Goal: Task Accomplishment & Management: Manage account settings

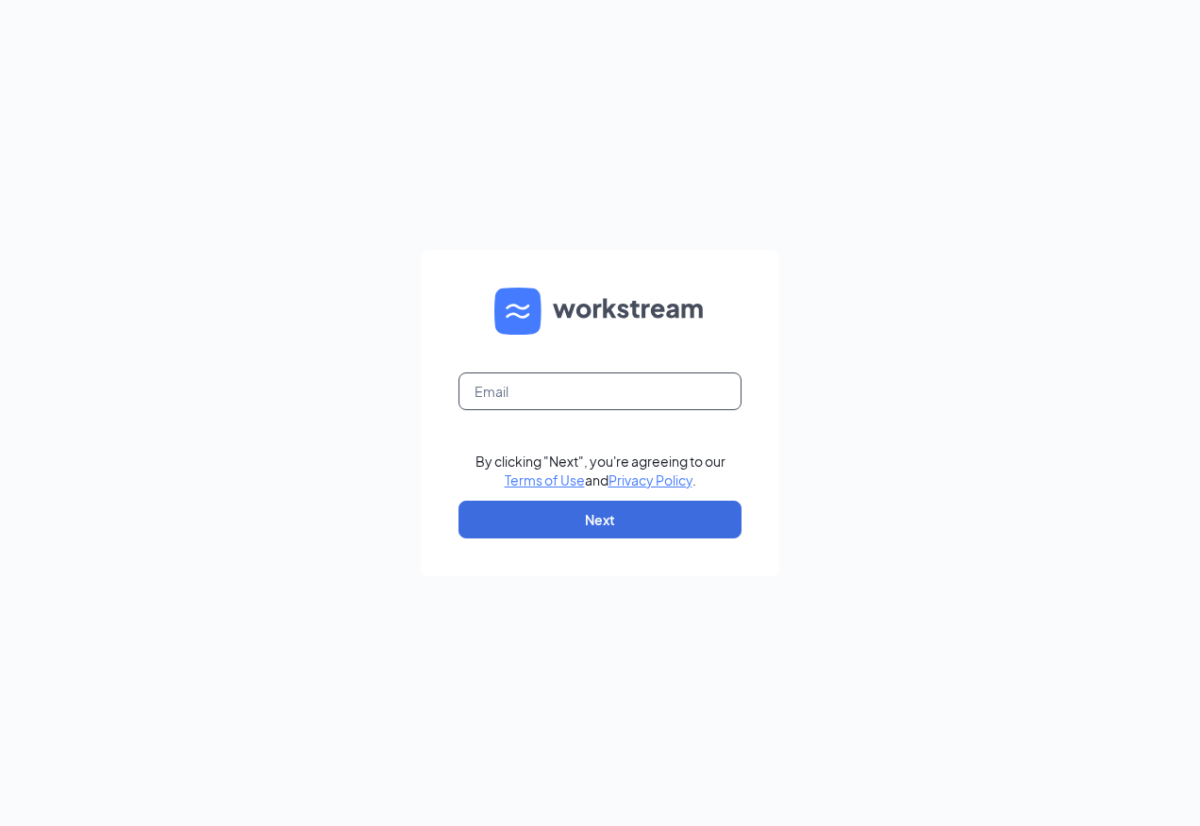
click at [545, 398] on input "text" at bounding box center [599, 391] width 283 height 38
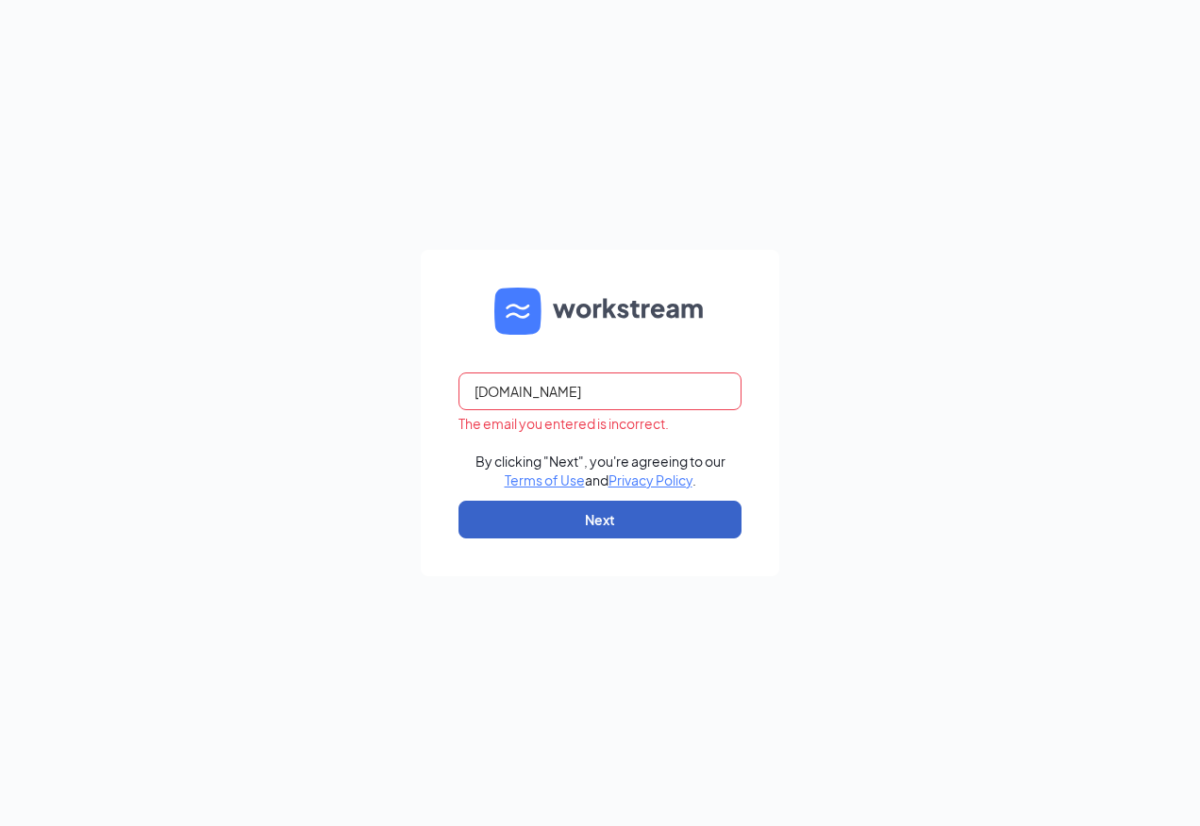
click at [625, 524] on button "Next" at bounding box center [599, 520] width 283 height 38
click at [622, 396] on input "[DOMAIN_NAME]" at bounding box center [599, 391] width 283 height 38
click at [545, 396] on input "rs030666" at bounding box center [599, 391] width 283 height 38
type input "r"
click at [599, 399] on input "rs030666tacobell." at bounding box center [599, 391] width 283 height 38
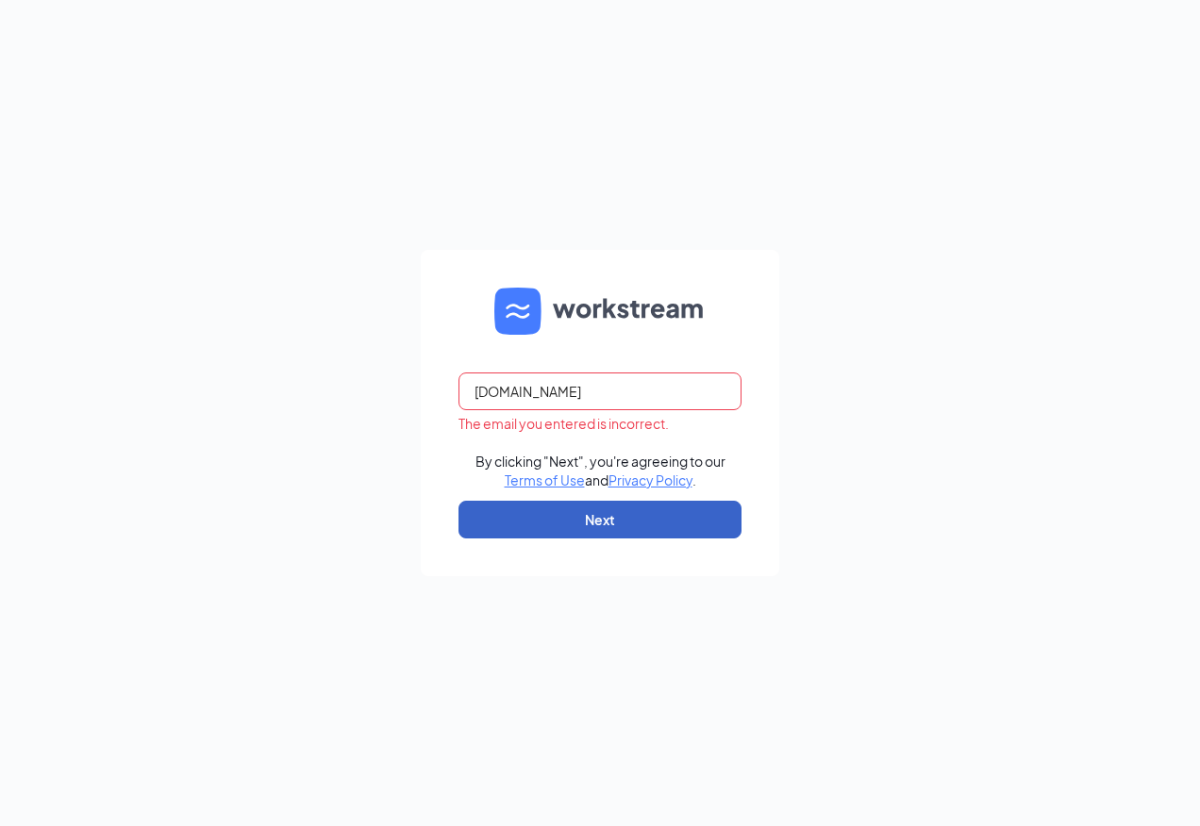
click at [659, 518] on button "Next" at bounding box center [599, 520] width 283 height 38
drag, startPoint x: 626, startPoint y: 515, endPoint x: 617, endPoint y: 530, distance: 17.8
click at [618, 531] on button "Next" at bounding box center [599, 520] width 283 height 38
type input "r"
drag, startPoint x: 600, startPoint y: 398, endPoint x: 601, endPoint y: 411, distance: 13.2
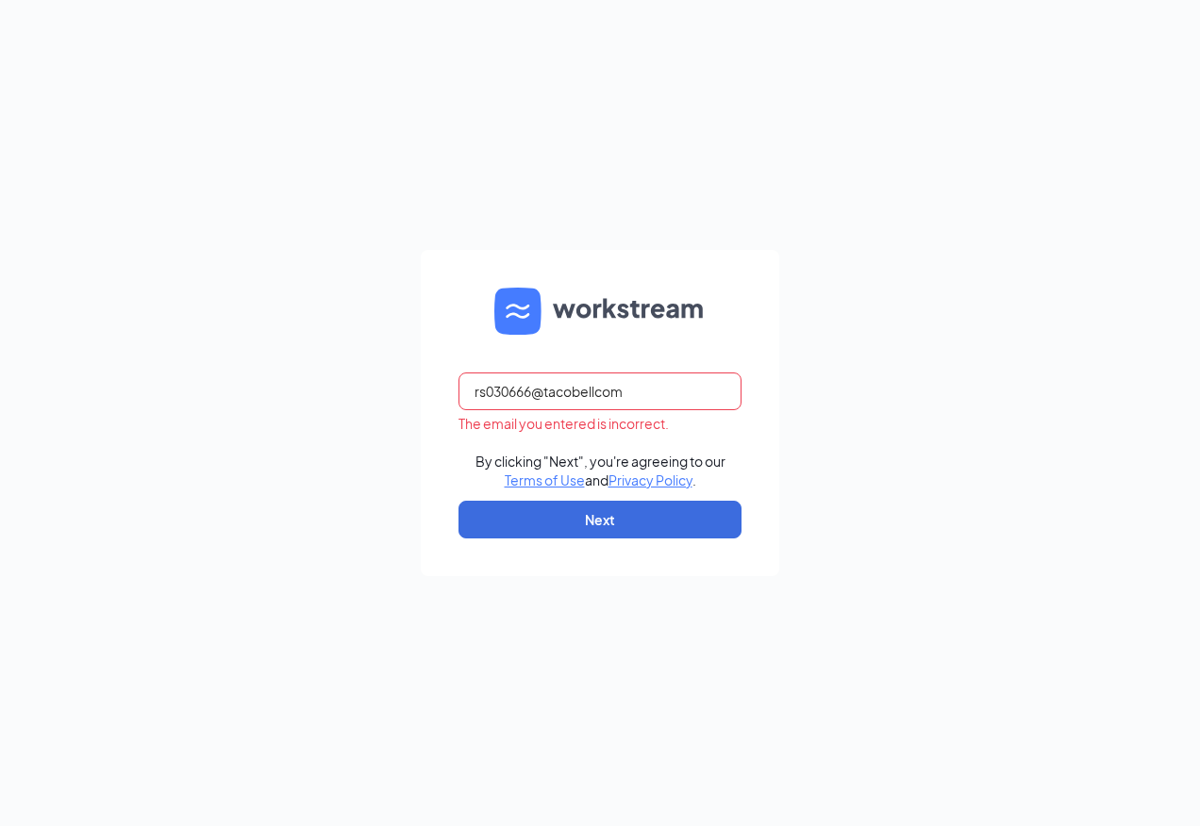
click at [599, 400] on input "rs030666@tacobellcom" at bounding box center [599, 391] width 283 height 38
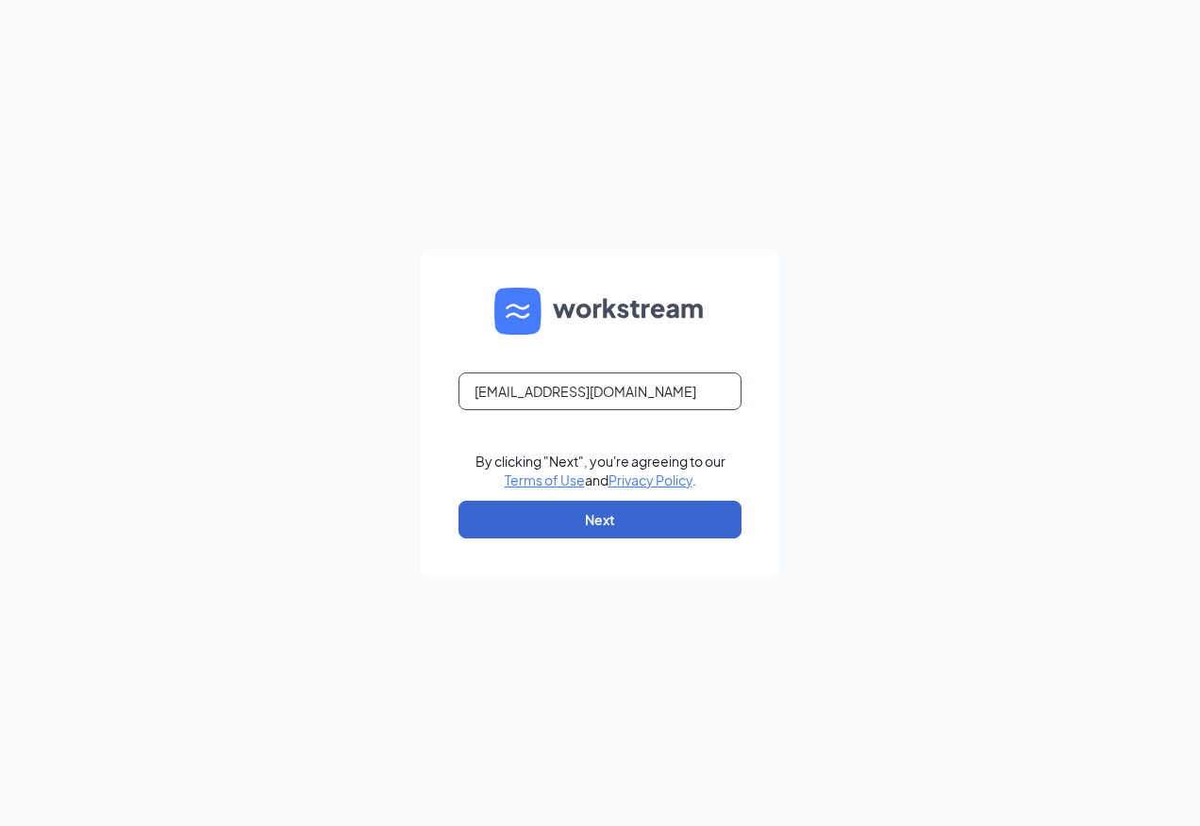
type input "[EMAIL_ADDRESS][DOMAIN_NAME]"
click at [597, 503] on button "Next" at bounding box center [599, 520] width 283 height 38
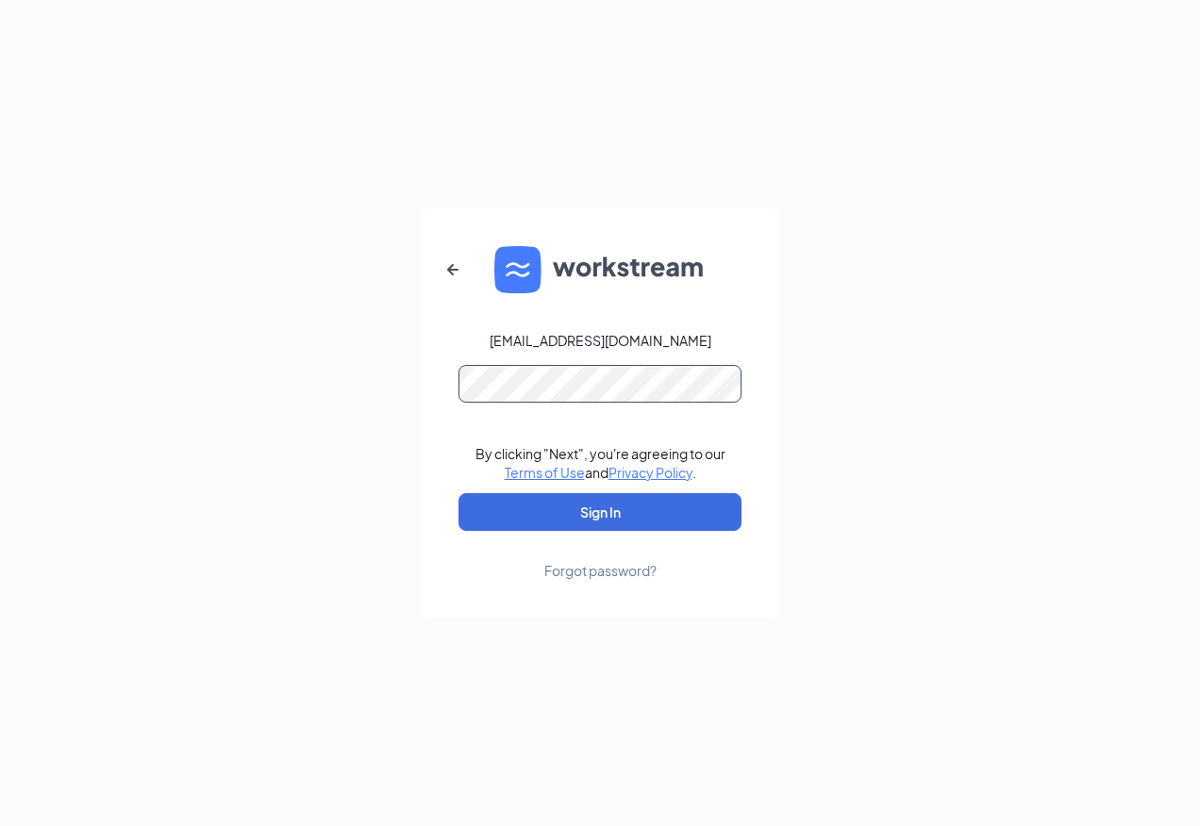
click at [458, 493] on button "Sign In" at bounding box center [599, 512] width 283 height 38
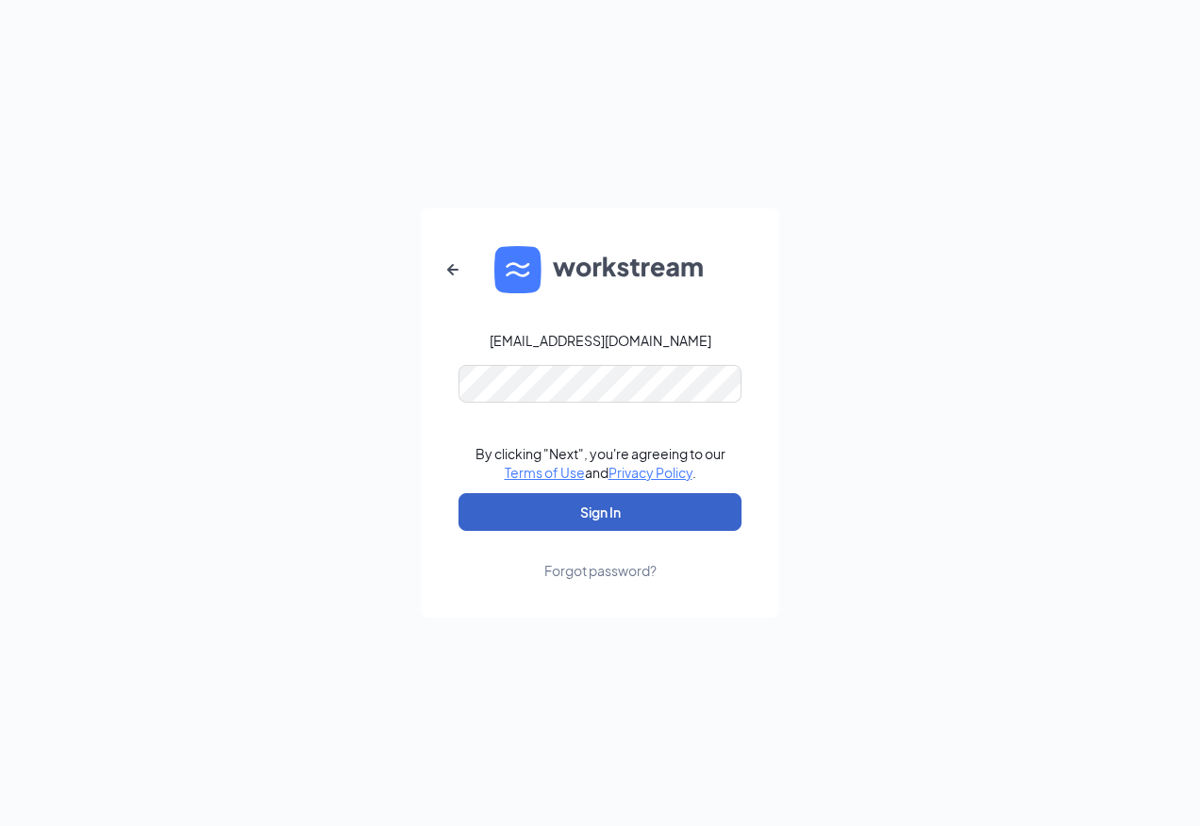
click at [534, 517] on button "Sign In" at bounding box center [599, 512] width 283 height 38
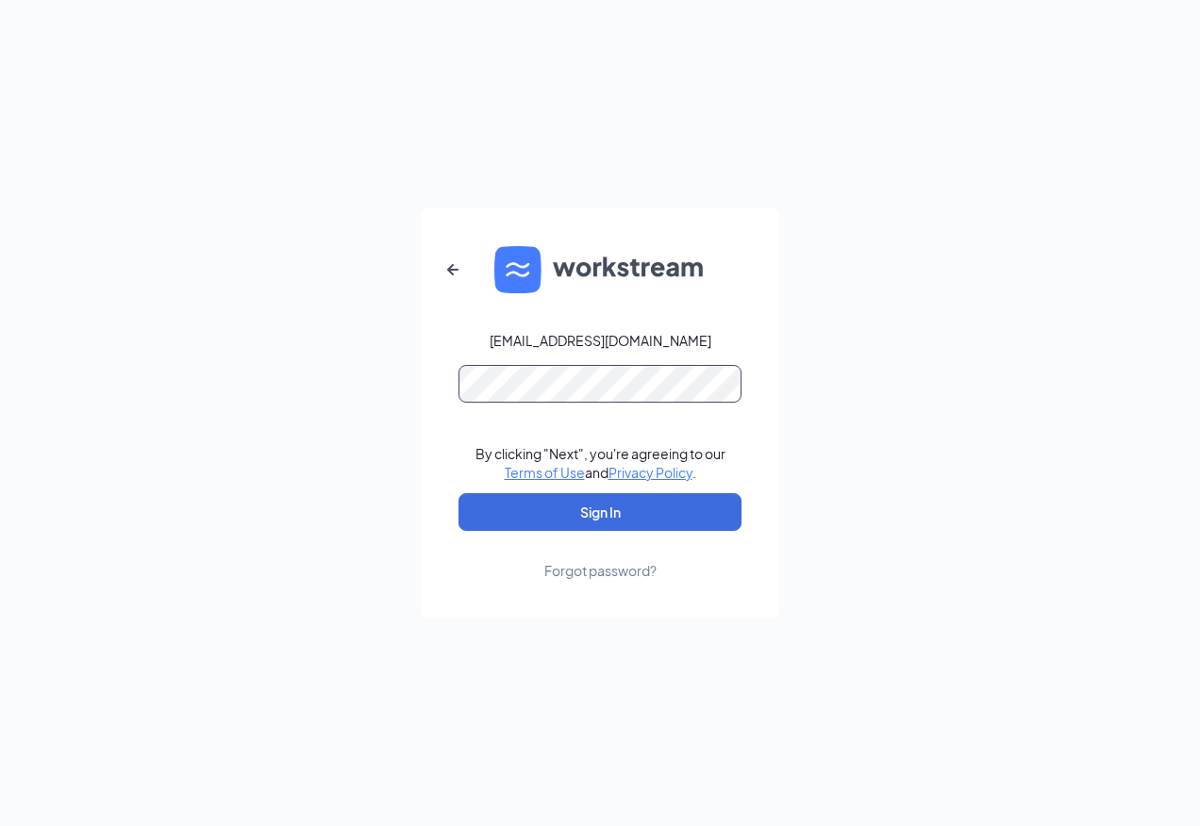
click at [458, 493] on button "Sign In" at bounding box center [599, 512] width 283 height 38
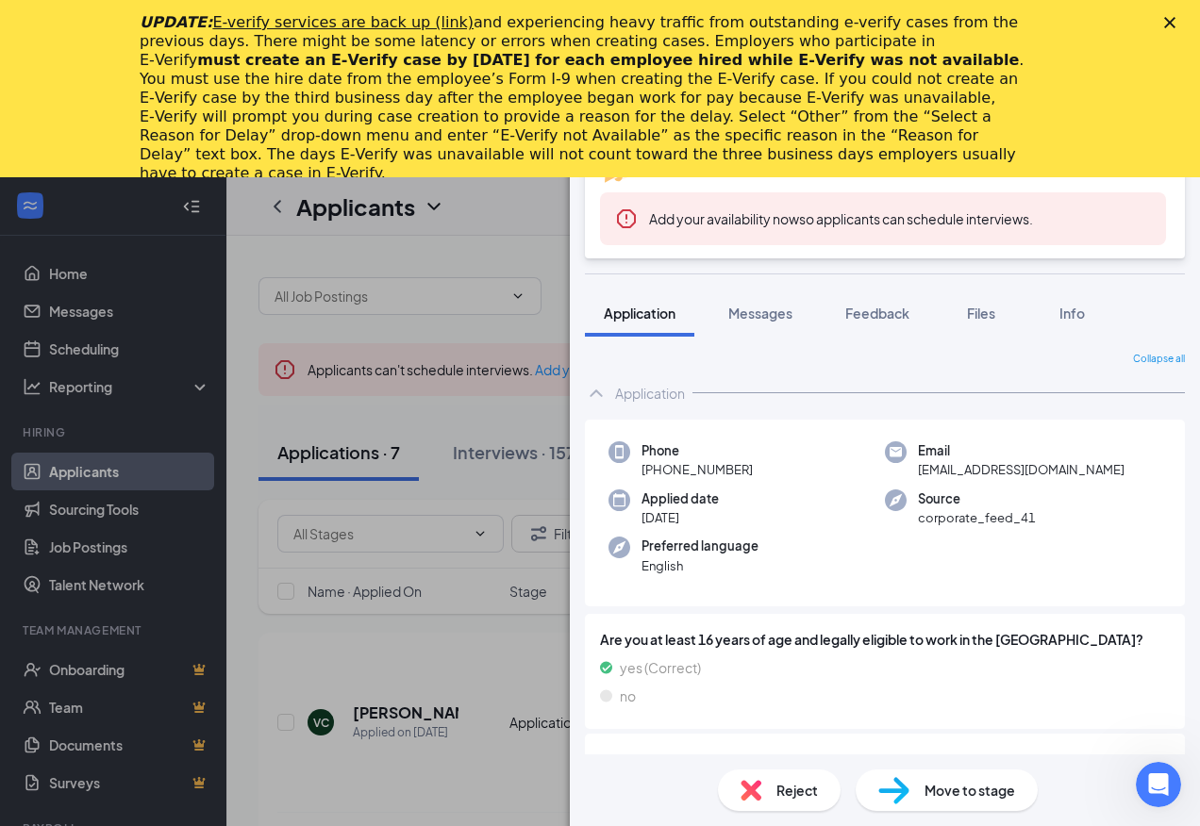
click at [487, 420] on div "TL Tatyannah [PERSON_NAME] Openers - Cashier / Service at S030666 - [GEOGRAPHIC…" at bounding box center [600, 413] width 1200 height 826
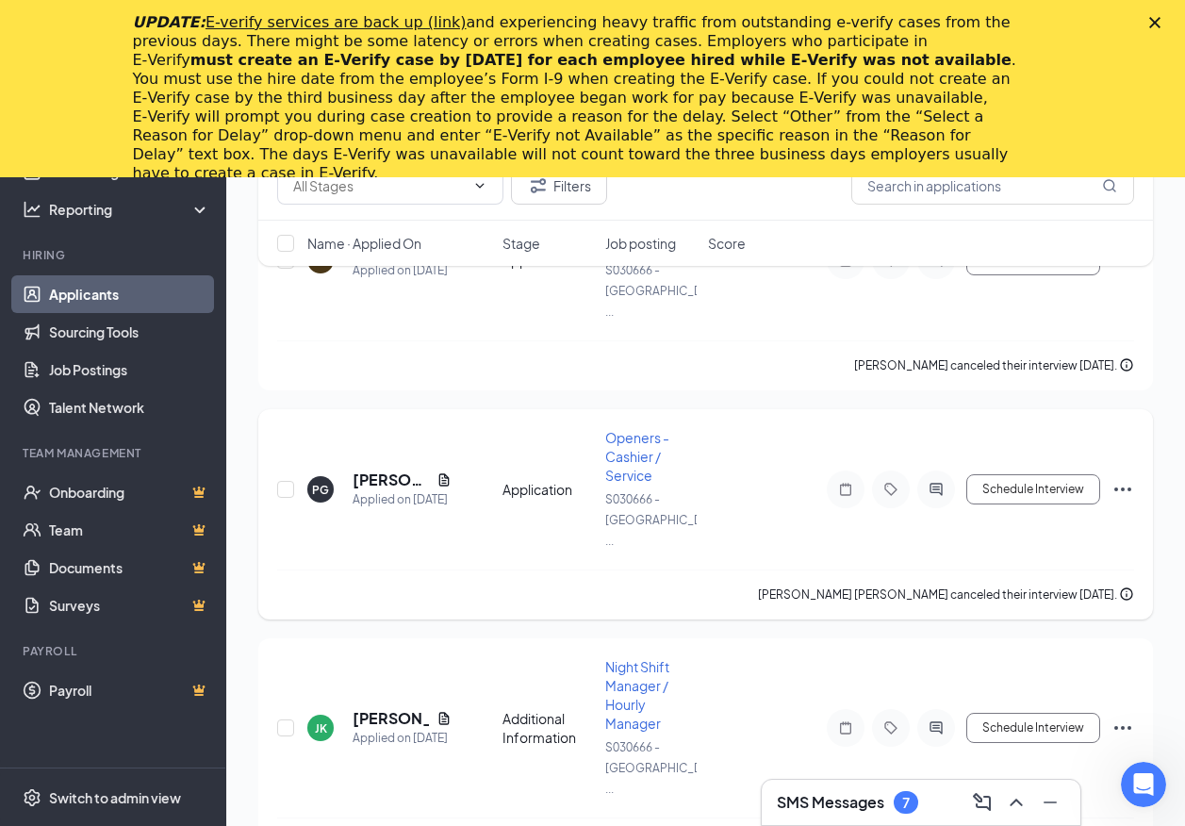
scroll to position [1415, 0]
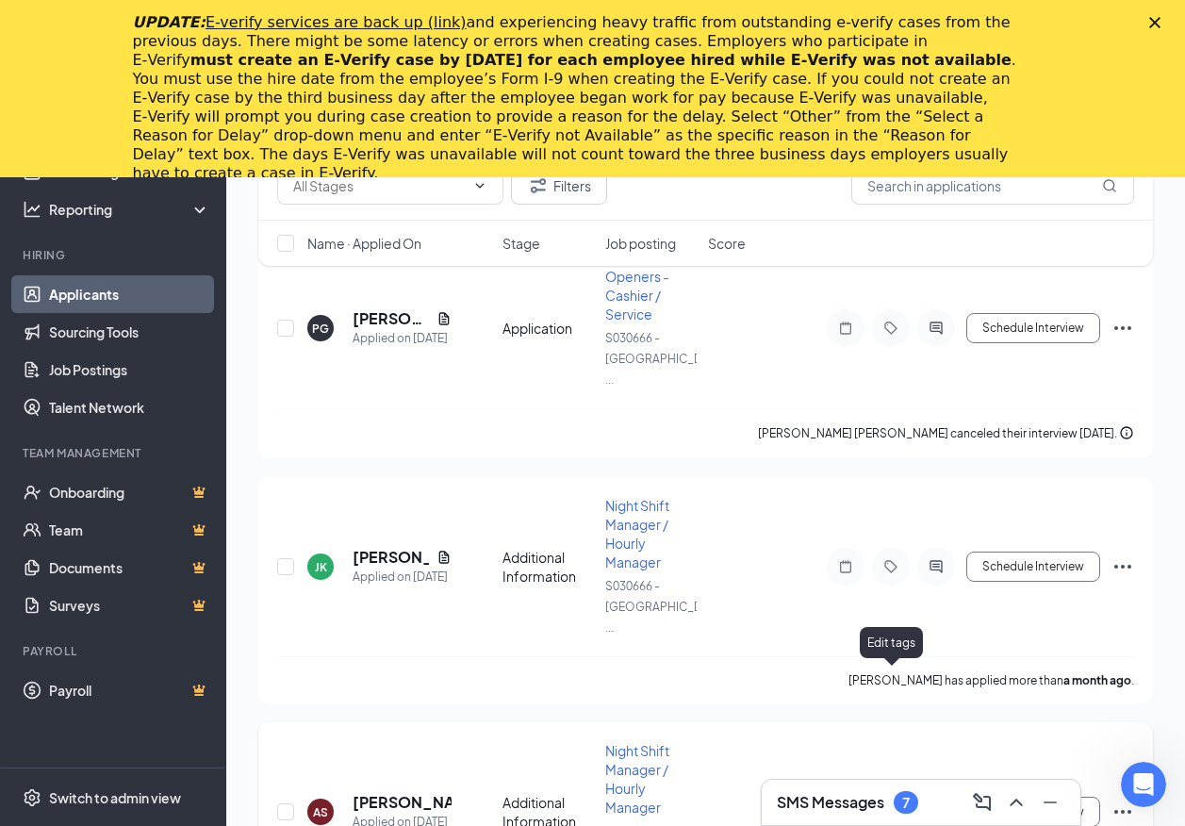
click at [891, 804] on icon "Tag" at bounding box center [891, 811] width 23 height 15
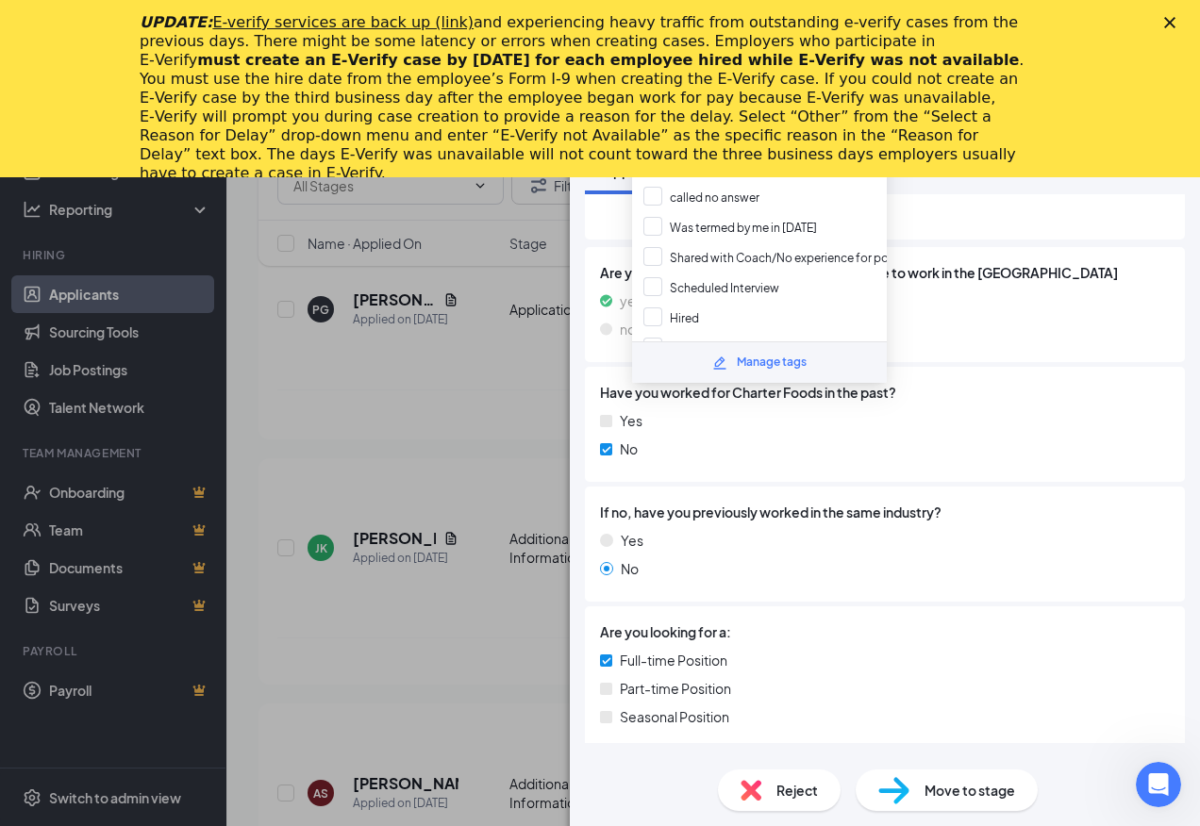
scroll to position [283, 0]
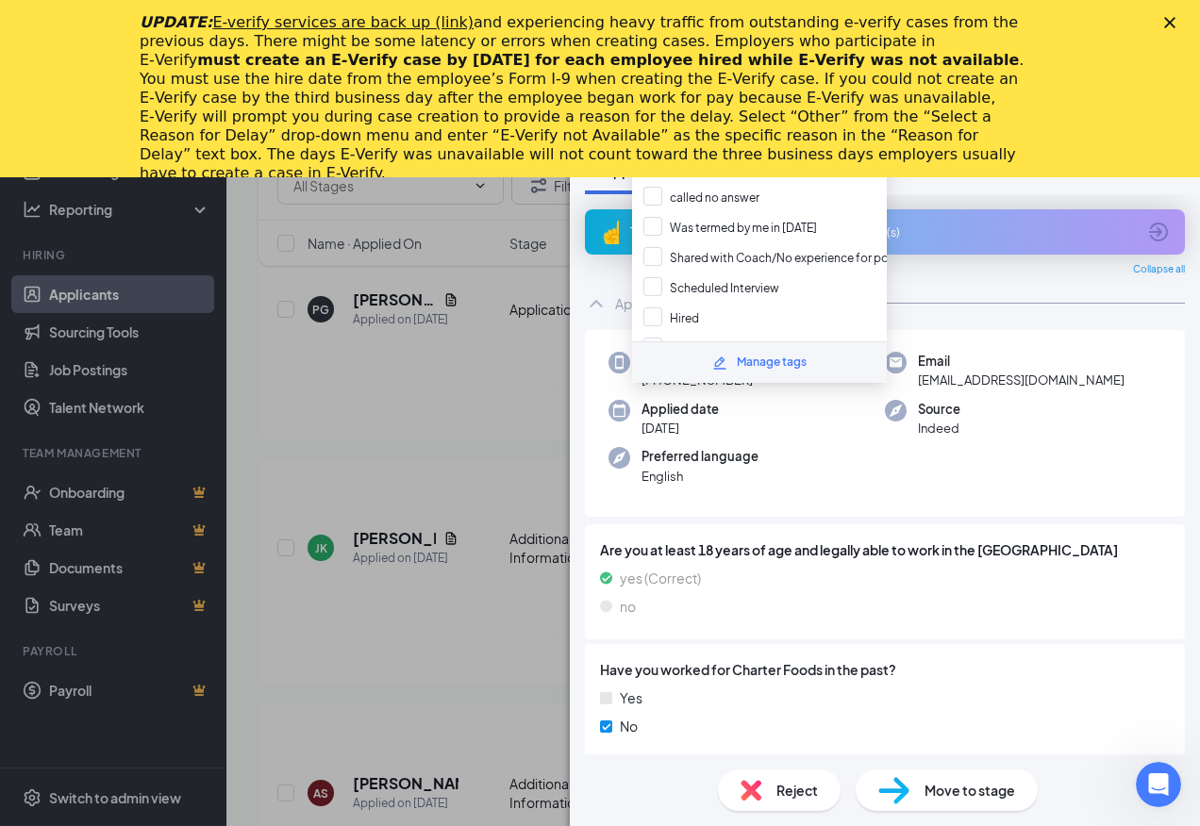
click at [1026, 485] on div "Phone +1 (567) 457-7360 Email stasiamarie211@gmail.com Applied date Sep 10 Sour…" at bounding box center [885, 424] width 600 height 188
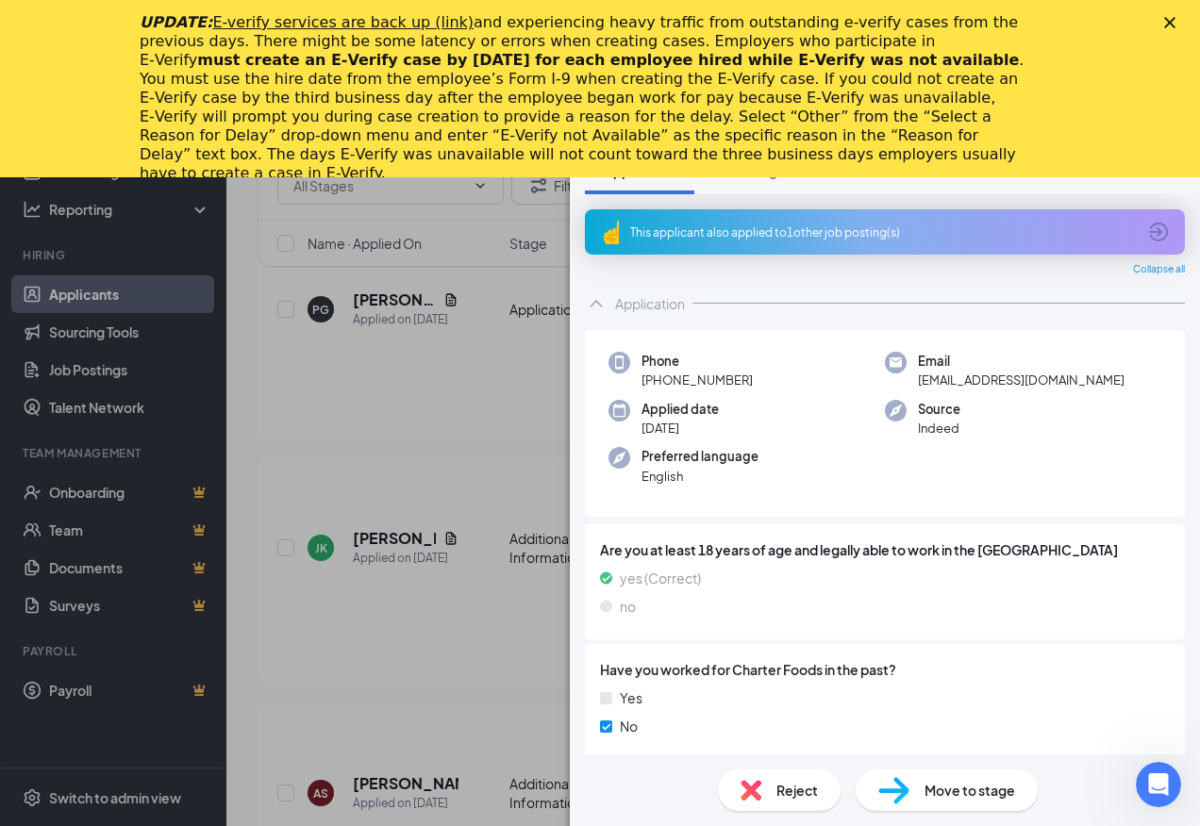
click at [431, 595] on div "AS anastasia stamper-johnson Night Shift Manager / Hourly Manager at S030666 - …" at bounding box center [600, 413] width 1200 height 826
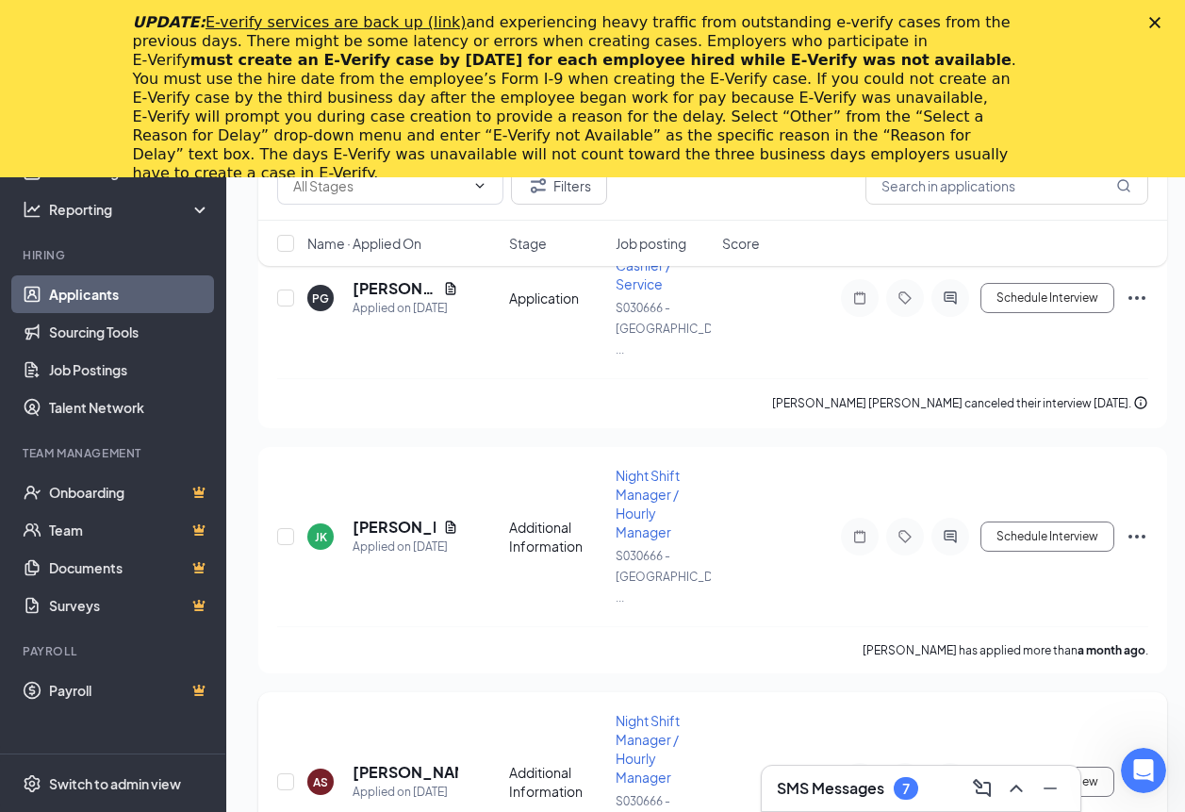
scroll to position [1391, 0]
click at [1139, 777] on icon "Ellipses" at bounding box center [1137, 779] width 17 height 4
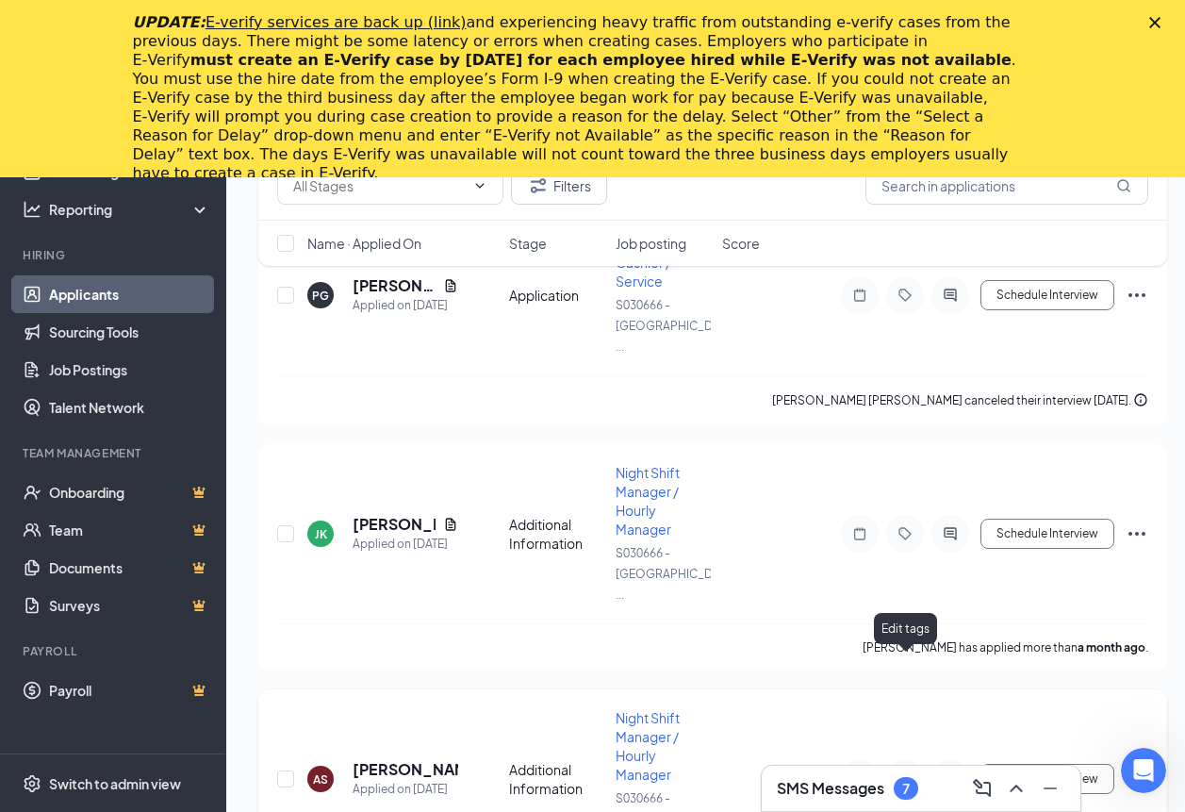
click at [904, 771] on icon "Tag" at bounding box center [905, 778] width 23 height 15
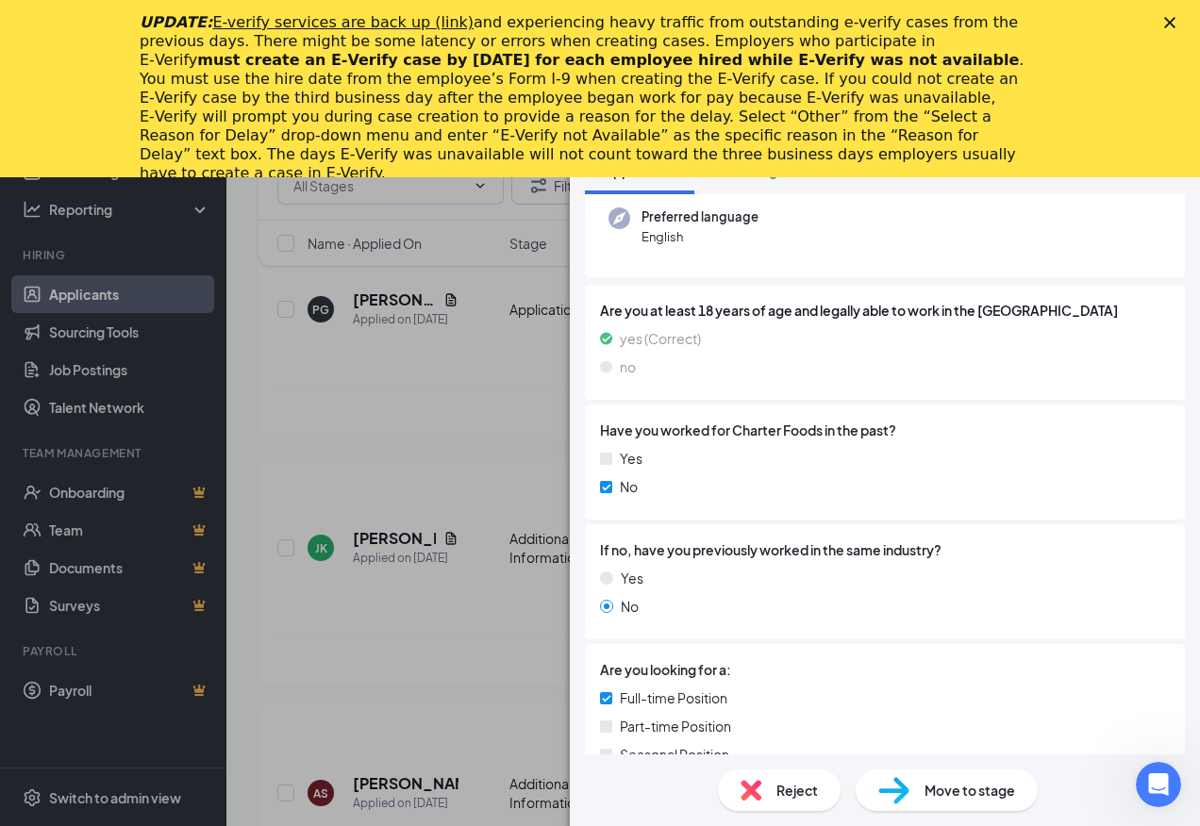
scroll to position [4, 0]
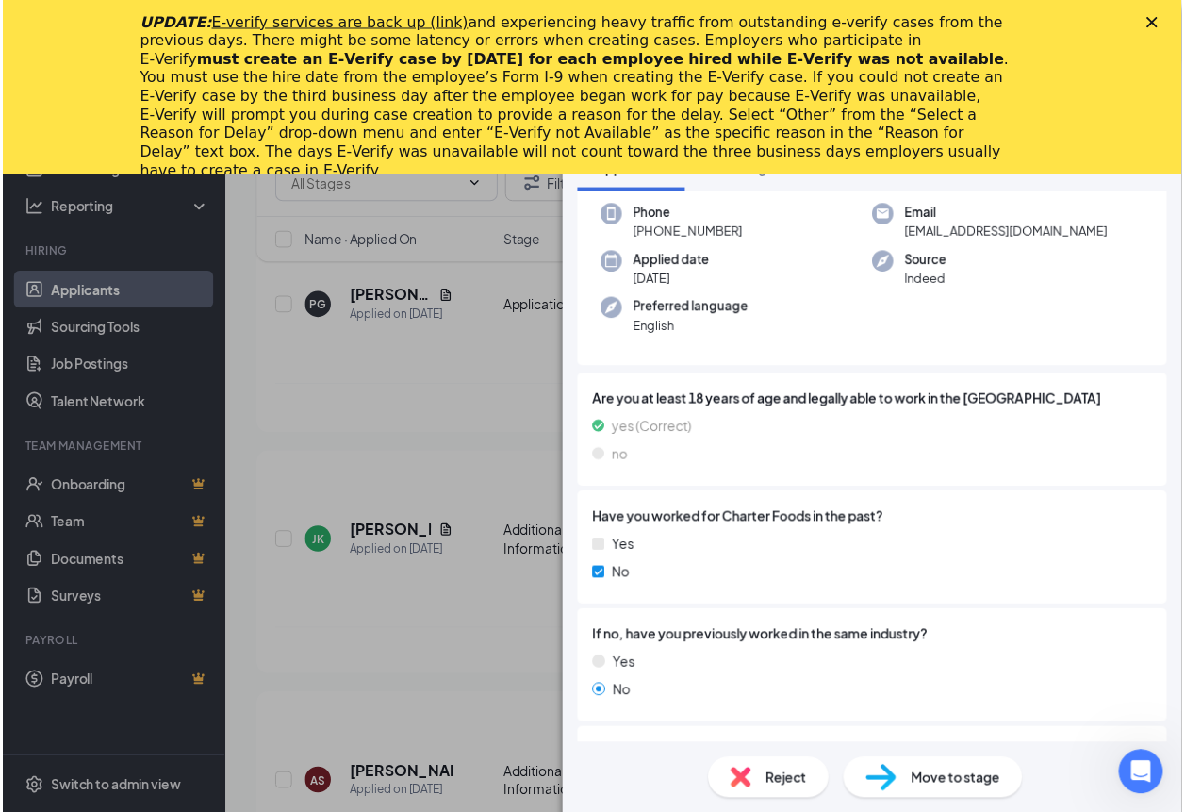
scroll to position [291, 0]
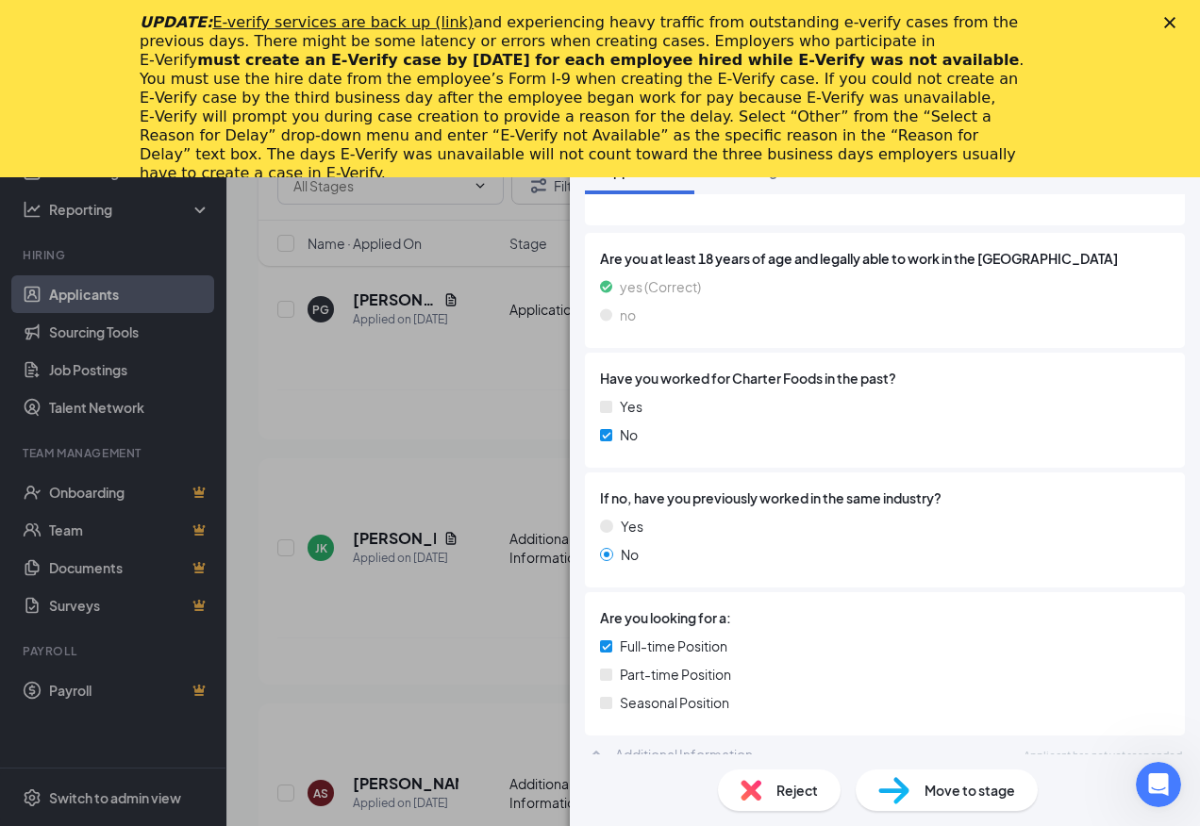
click at [499, 547] on div "AS anastasia stamper-johnson Night Shift Manager / Hourly Manager at S030666 - …" at bounding box center [600, 413] width 1200 height 826
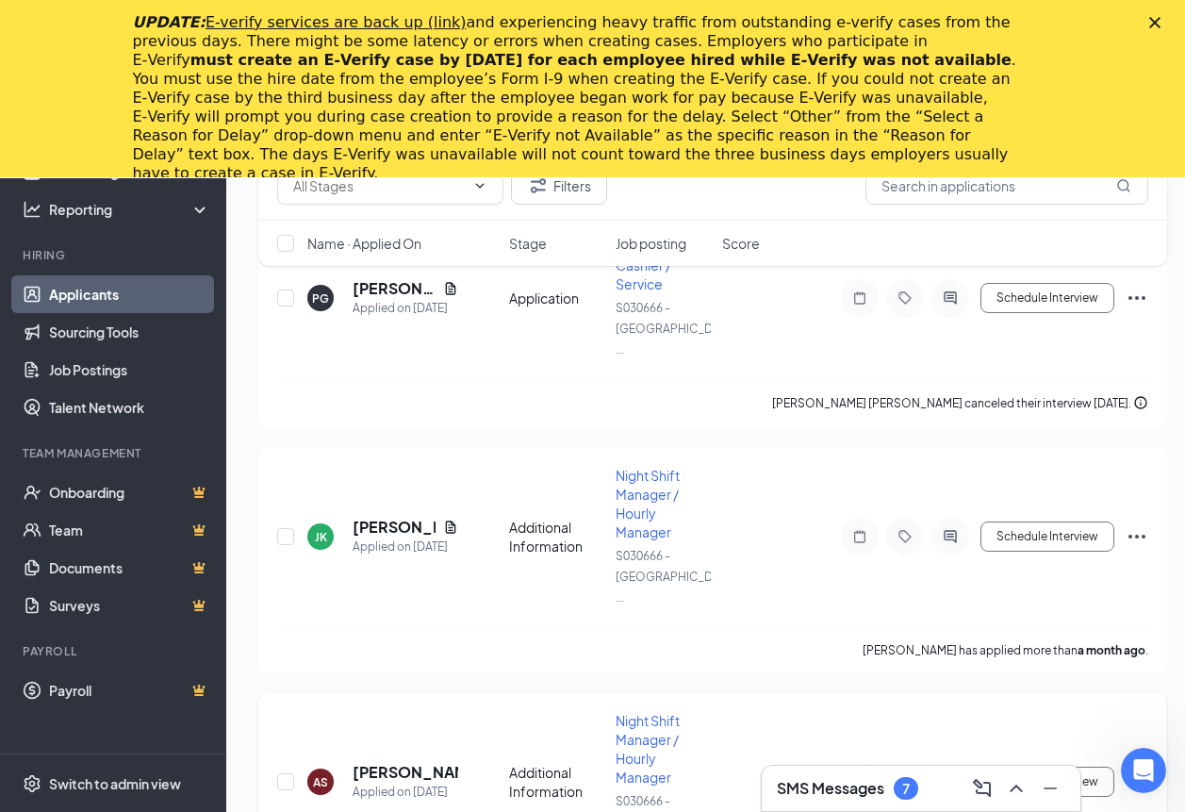
scroll to position [1391, 0]
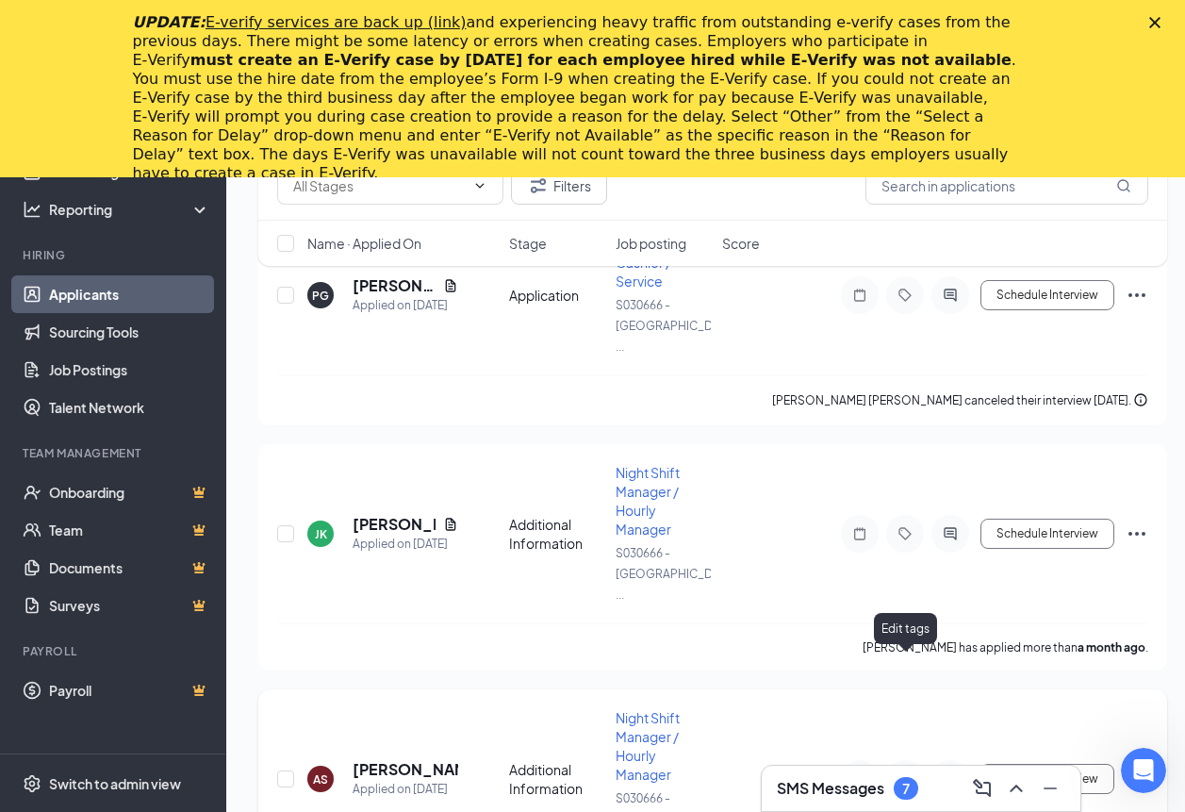
click at [911, 771] on icon "Tag" at bounding box center [905, 778] width 23 height 15
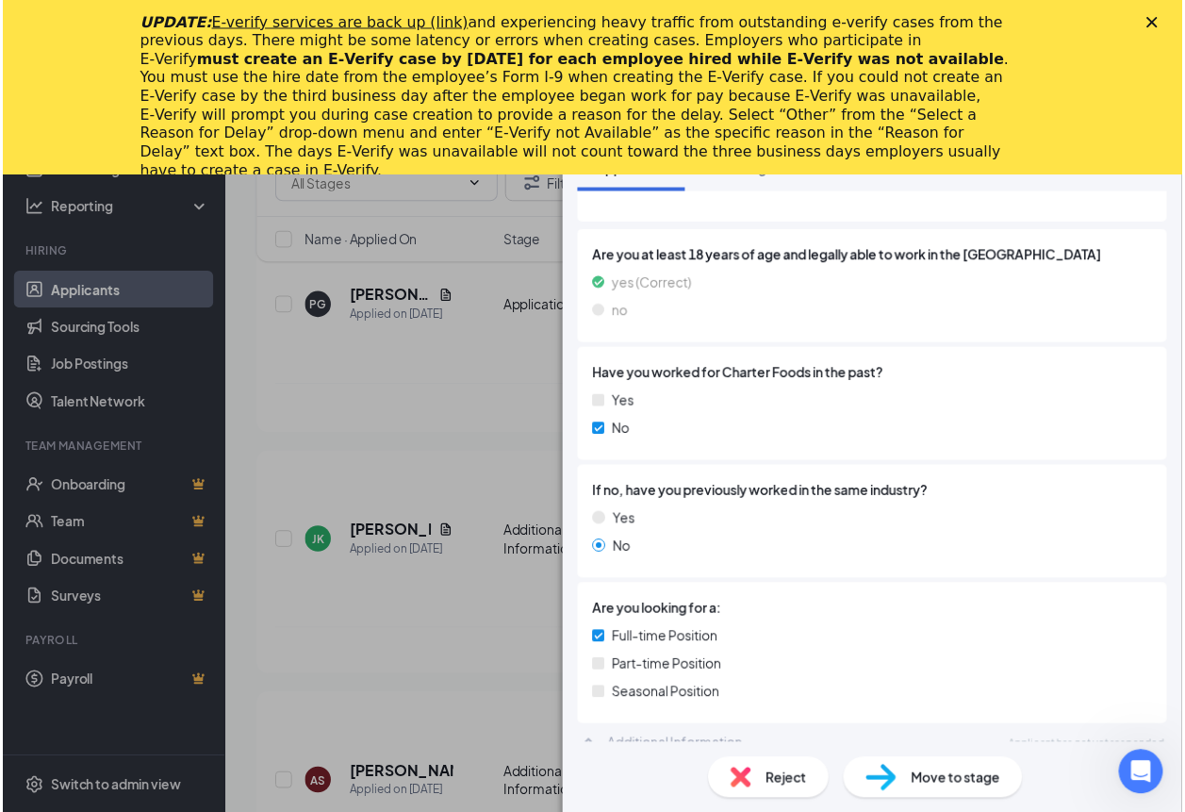
scroll to position [8, 0]
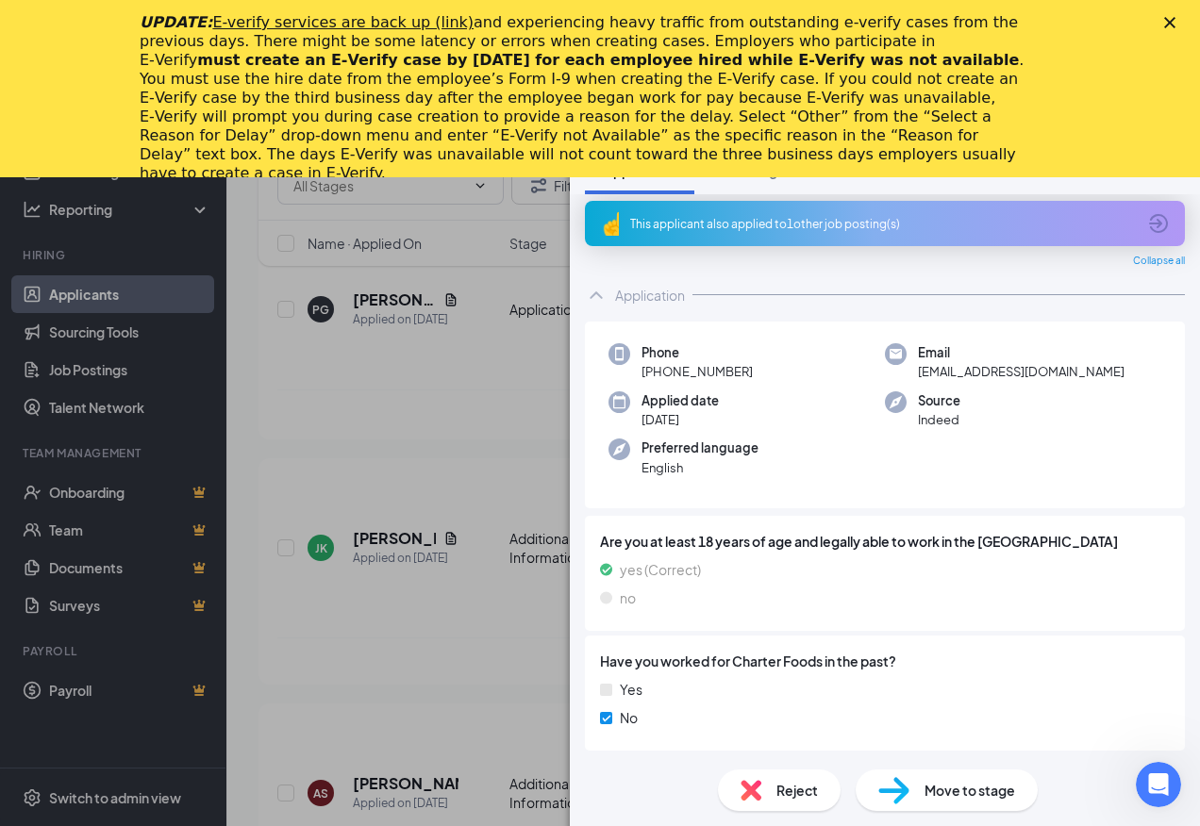
click at [463, 538] on div "AS anastasia stamper-johnson Night Shift Manager / Hourly Manager at S030666 - …" at bounding box center [600, 413] width 1200 height 826
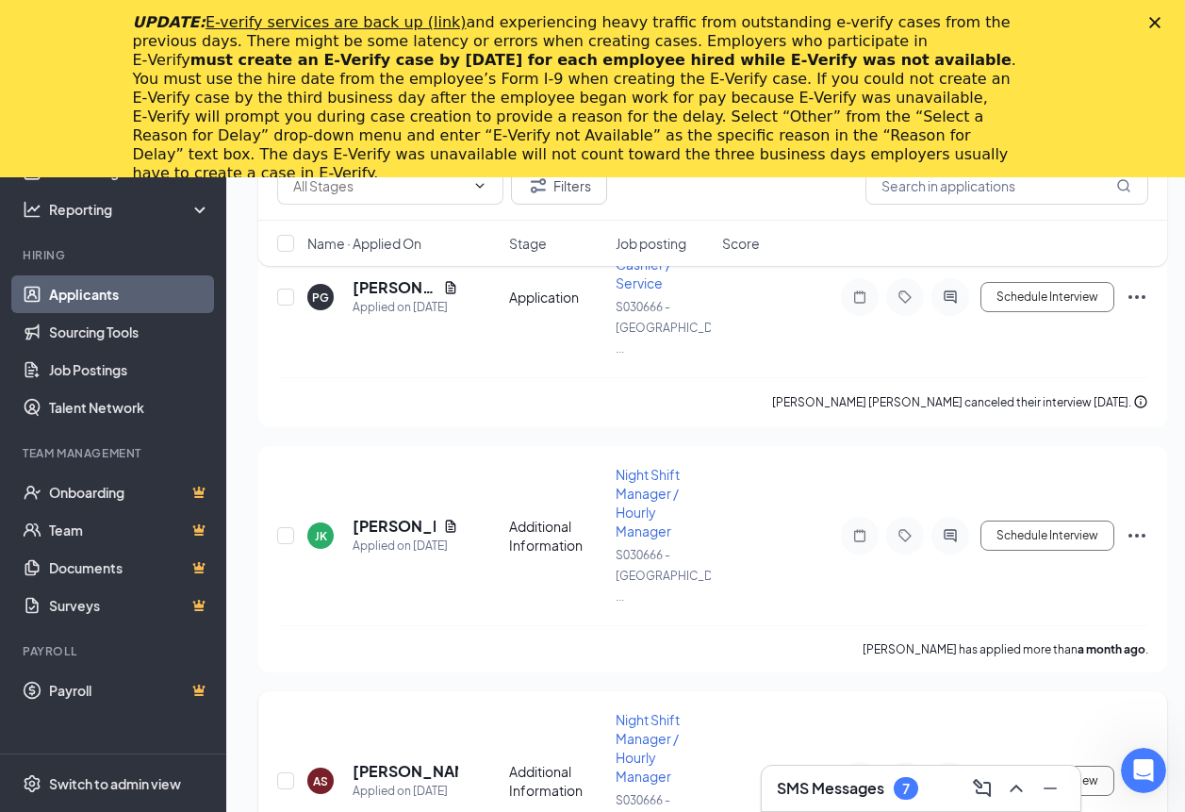
scroll to position [1391, 0]
click at [1132, 768] on icon "Ellipses" at bounding box center [1137, 779] width 23 height 23
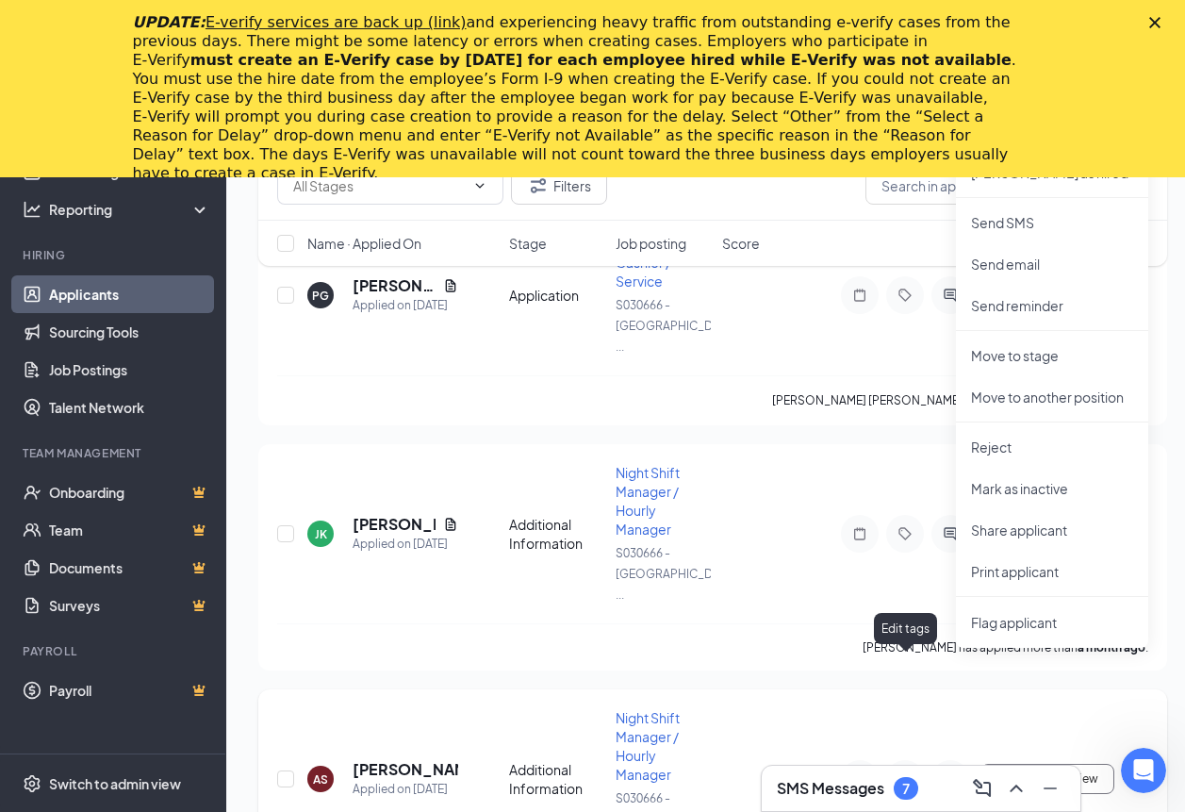
click at [905, 771] on icon "Tag" at bounding box center [905, 778] width 23 height 15
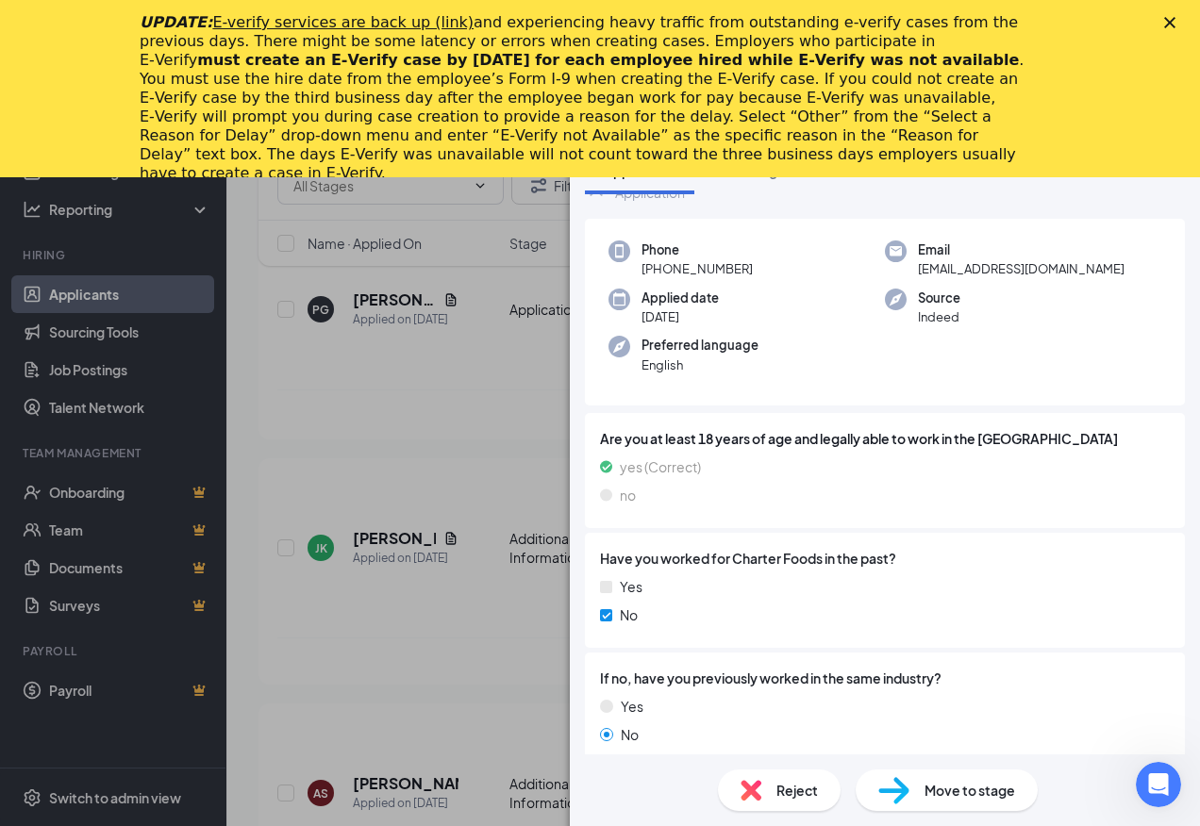
scroll to position [291, 0]
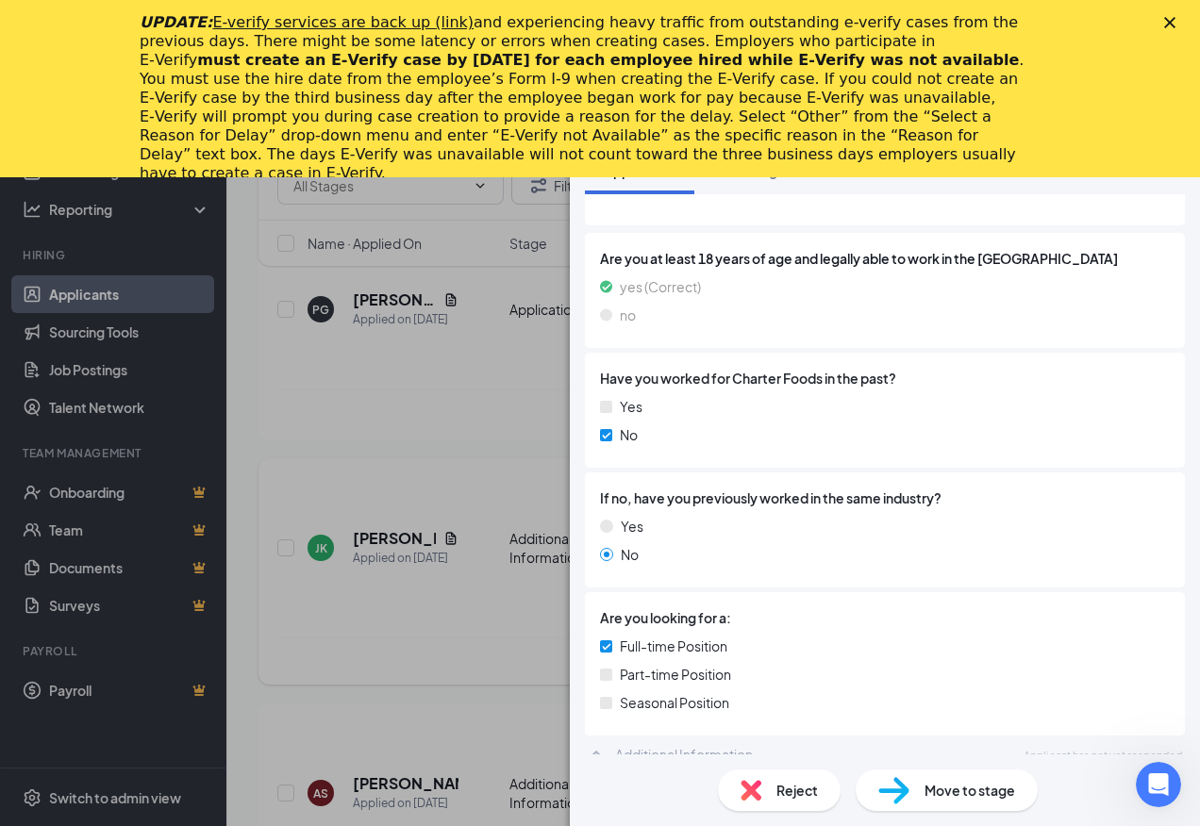
drag, startPoint x: 501, startPoint y: 552, endPoint x: 516, endPoint y: 551, distance: 15.1
click at [500, 552] on div "AS anastasia stamper-johnson Night Shift Manager / Hourly Manager at S030666 - …" at bounding box center [600, 413] width 1200 height 826
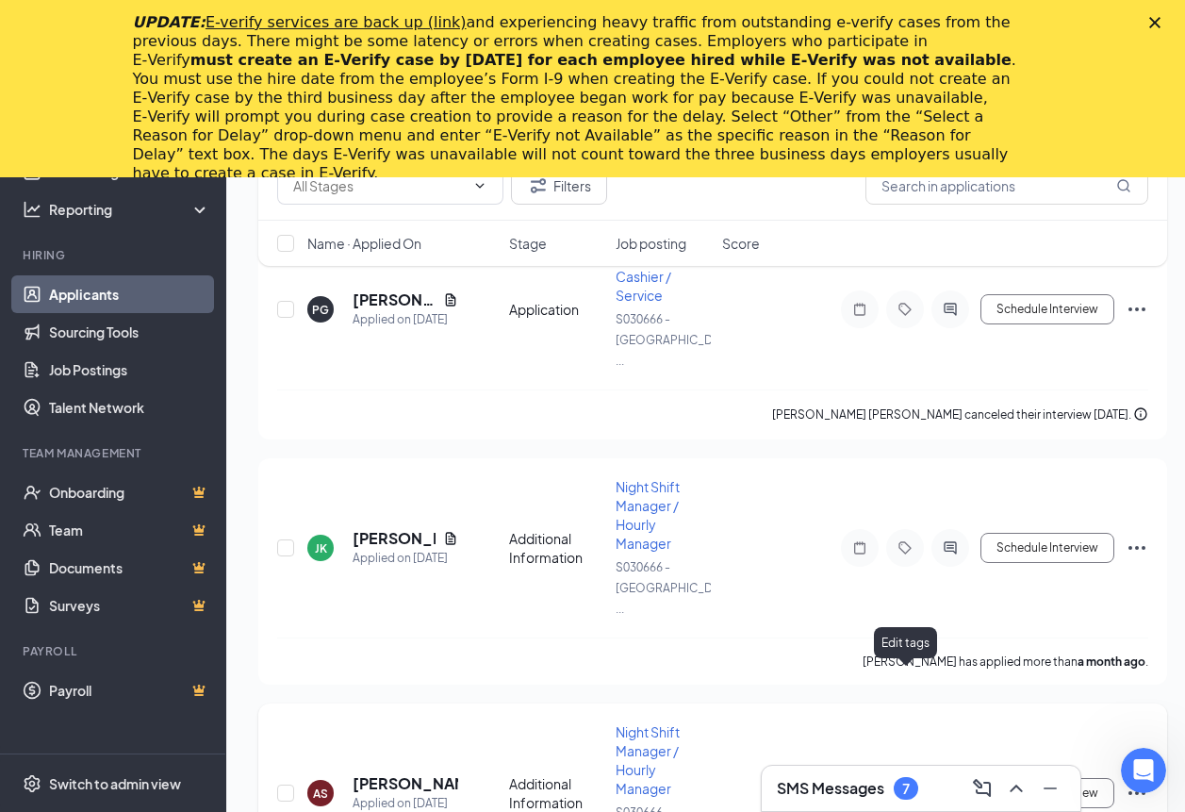
click at [914, 786] on icon "Tag" at bounding box center [905, 793] width 23 height 15
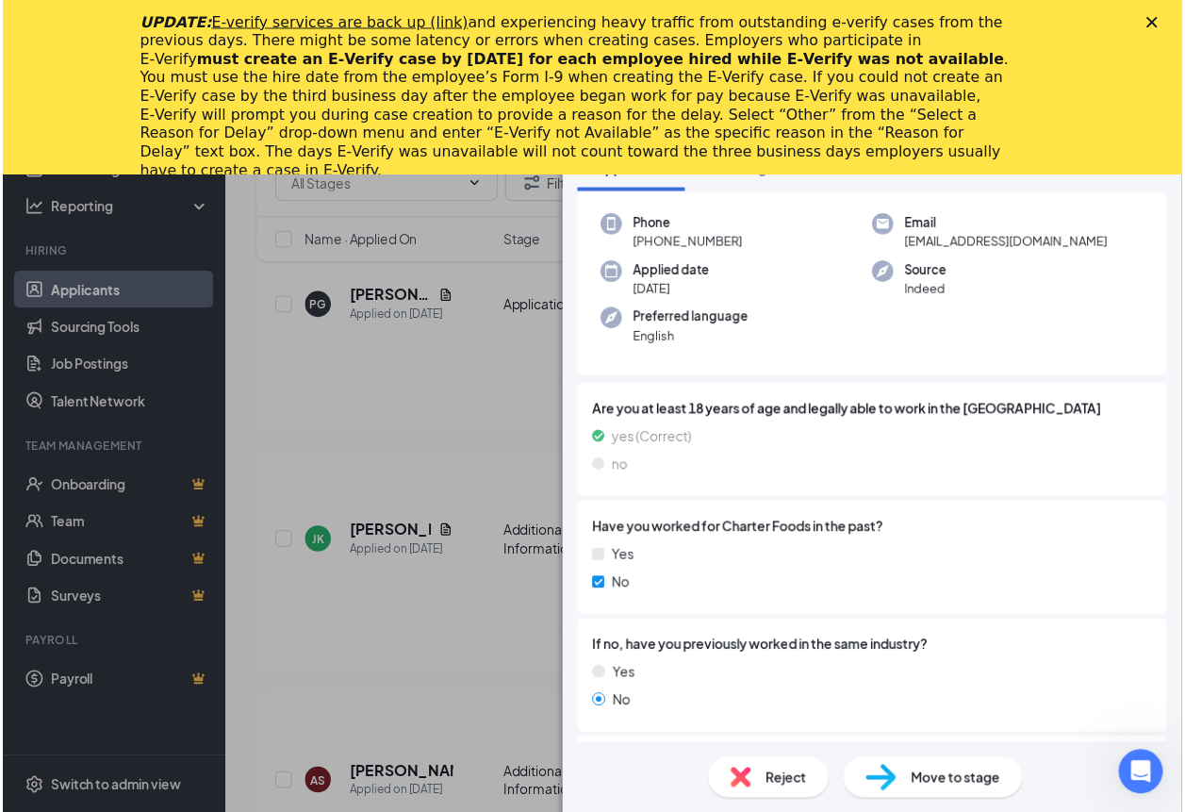
scroll to position [291, 0]
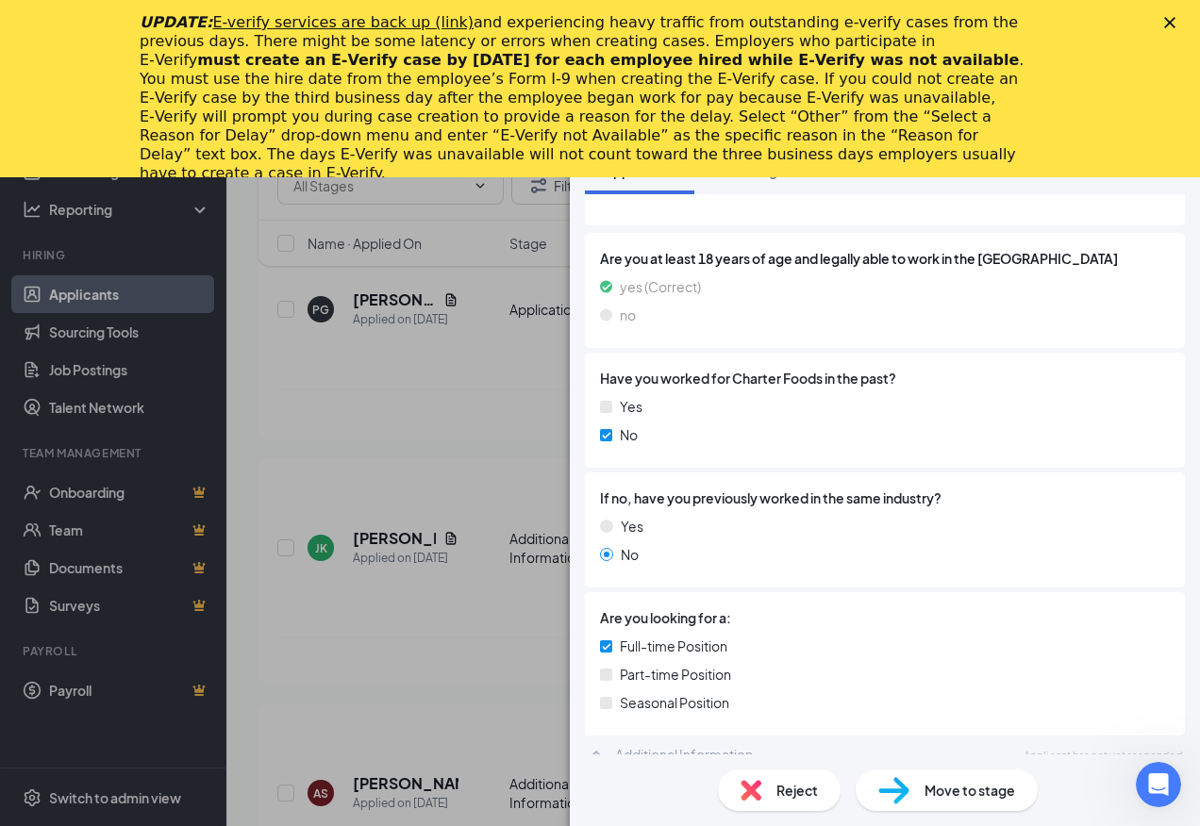
click at [494, 562] on div "AS anastasia stamper-johnson Night Shift Manager / Hourly Manager at S030666 - …" at bounding box center [600, 413] width 1200 height 826
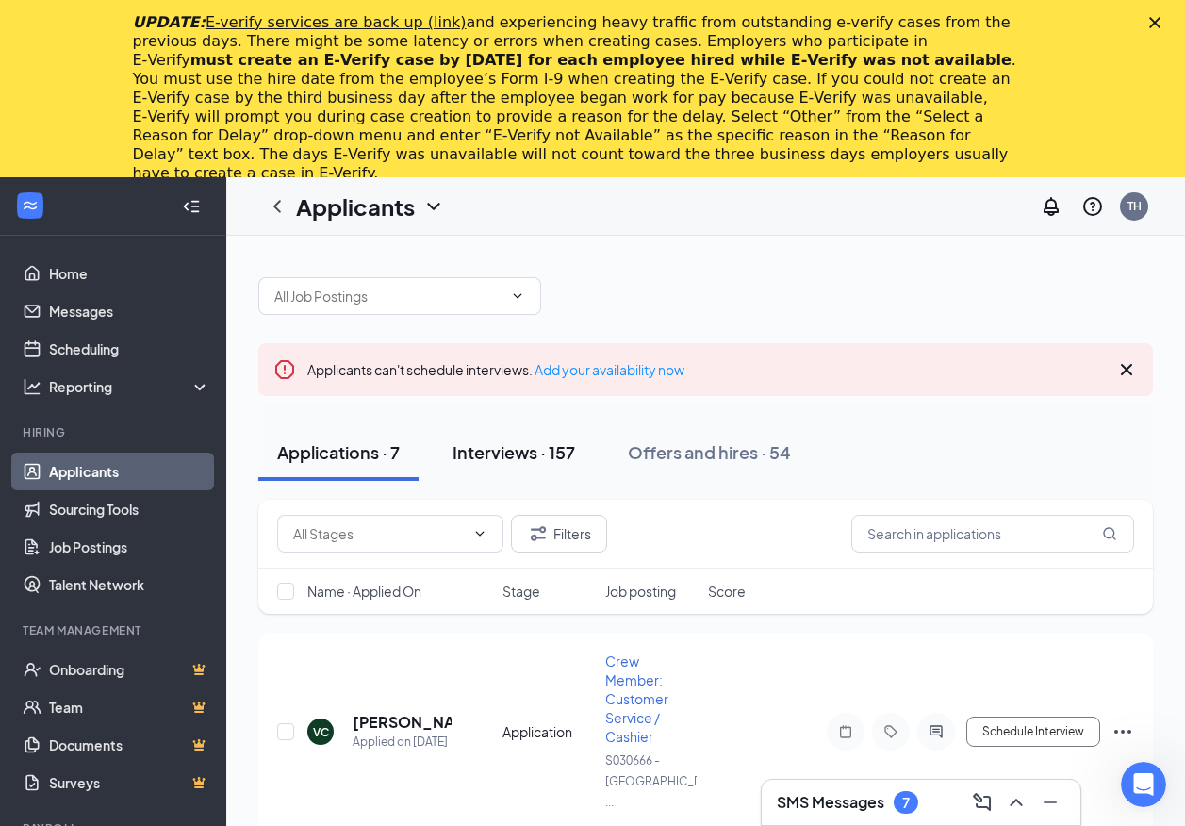
click at [546, 456] on div "Interviews · 157" at bounding box center [514, 452] width 123 height 24
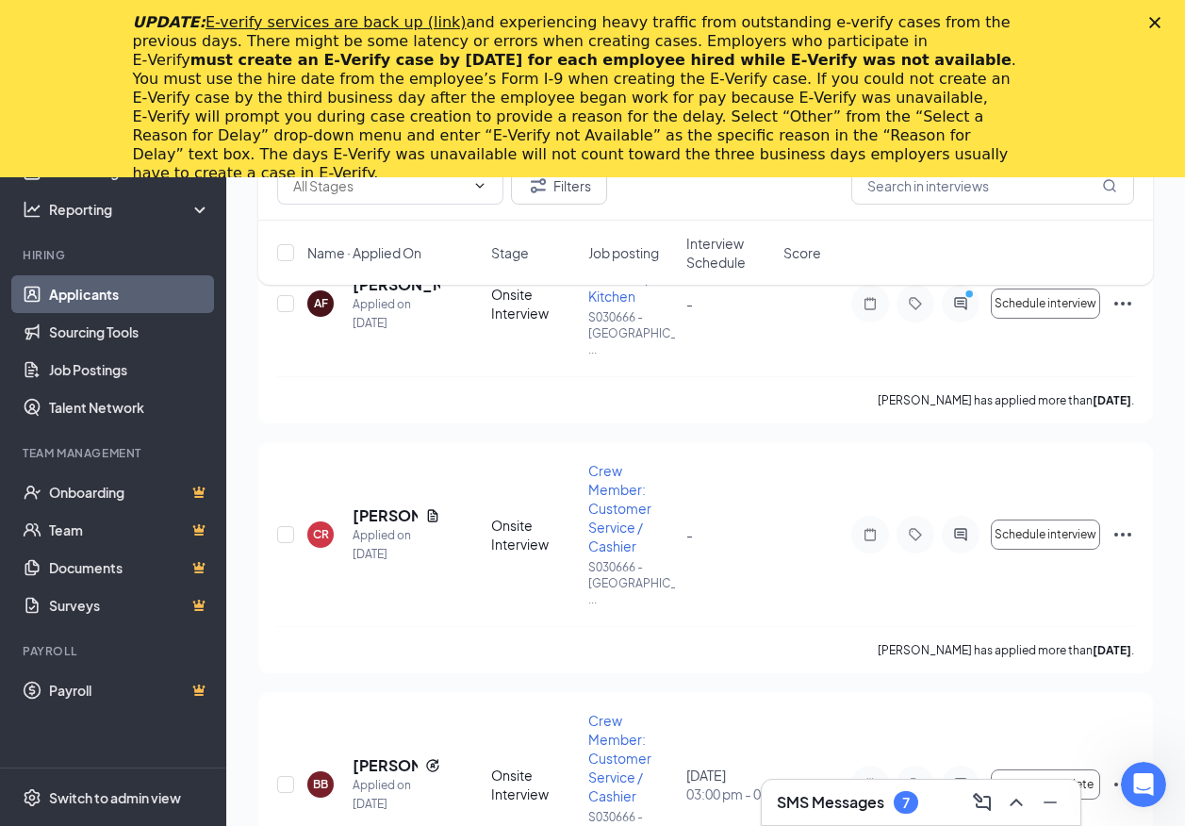
scroll to position [16597, 0]
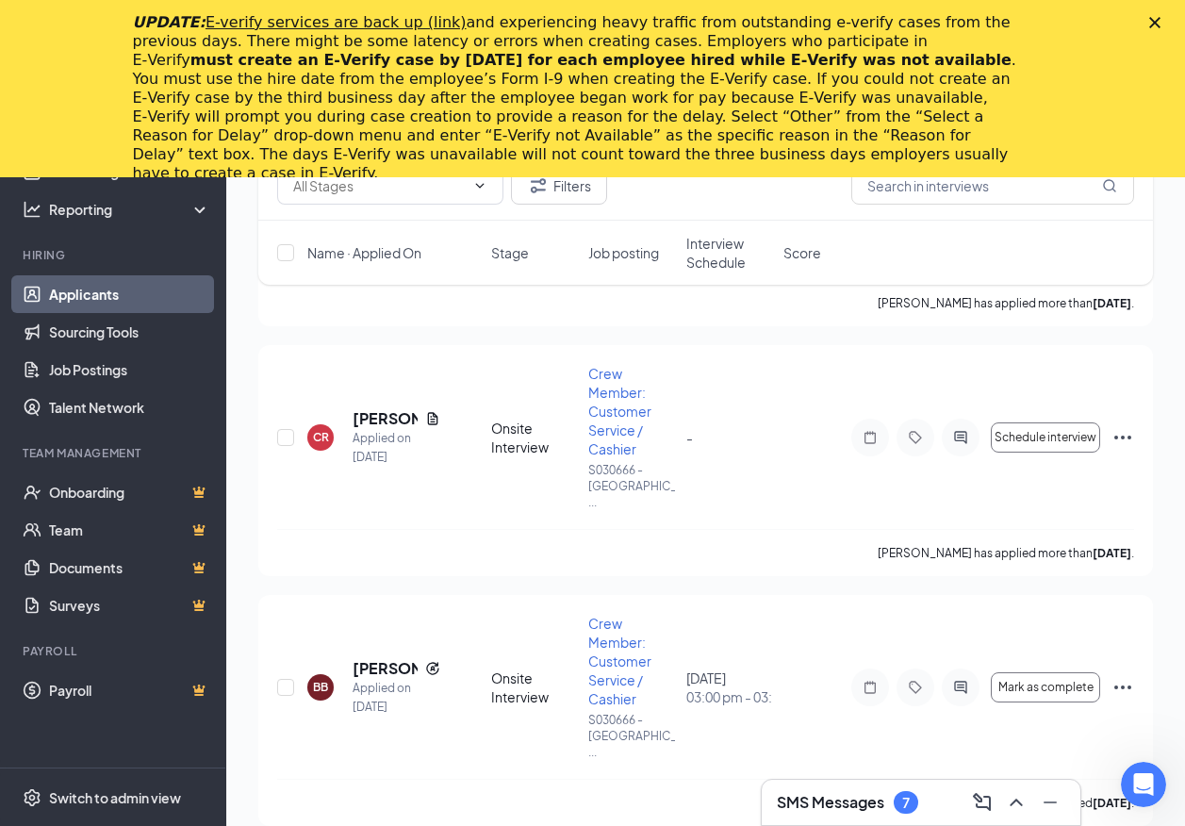
click at [907, 789] on div "SMS Messages 7" at bounding box center [921, 802] width 289 height 30
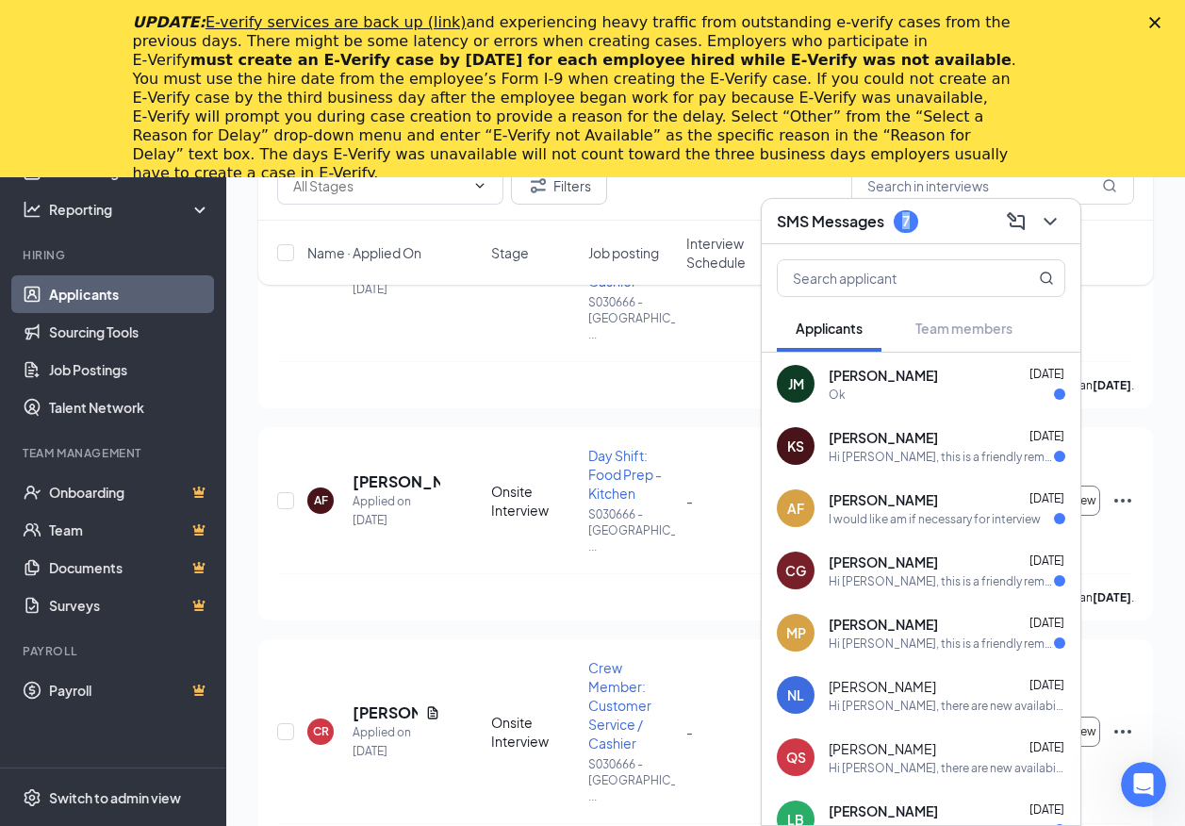
scroll to position [16126, 0]
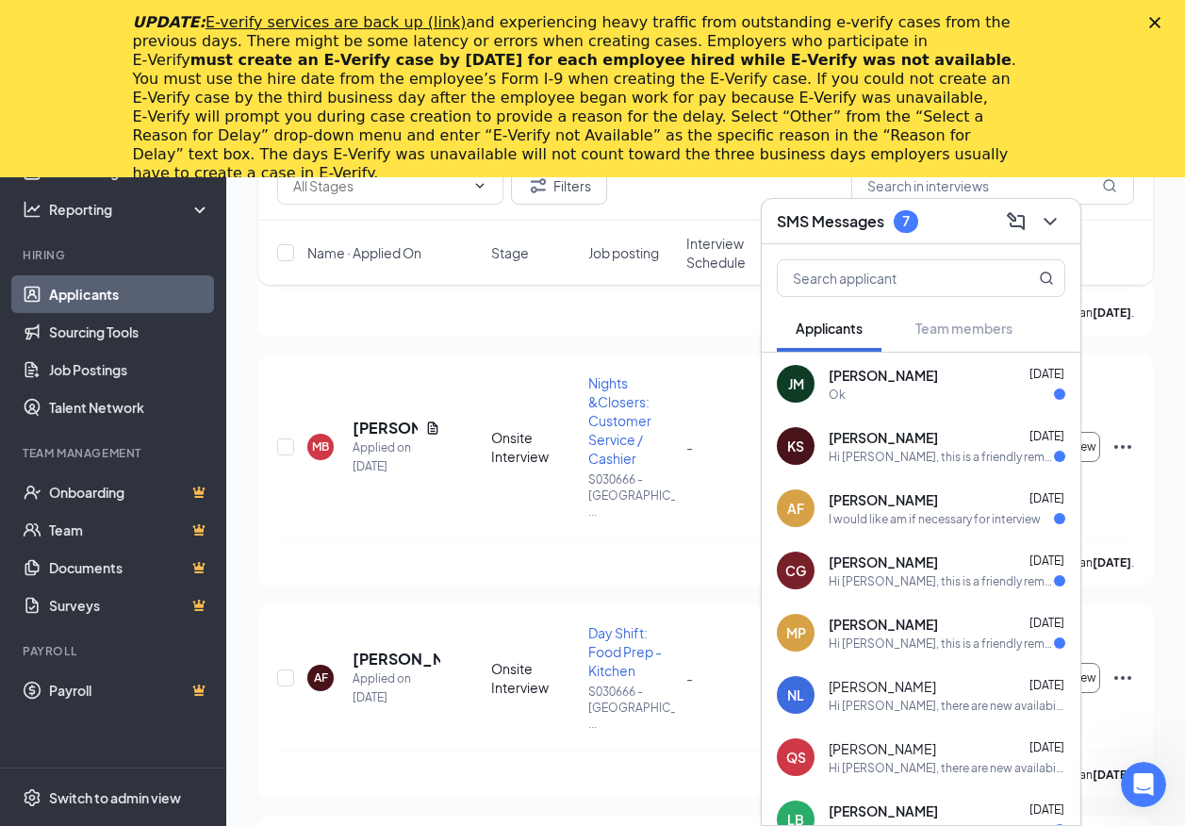
drag, startPoint x: 658, startPoint y: 303, endPoint x: 673, endPoint y: 358, distance: 57.6
click at [657, 312] on div "Filters Name · Applied On Stage Job posting Interview Schedule Score CB Cherie …" at bounding box center [705, 792] width 895 height 32837
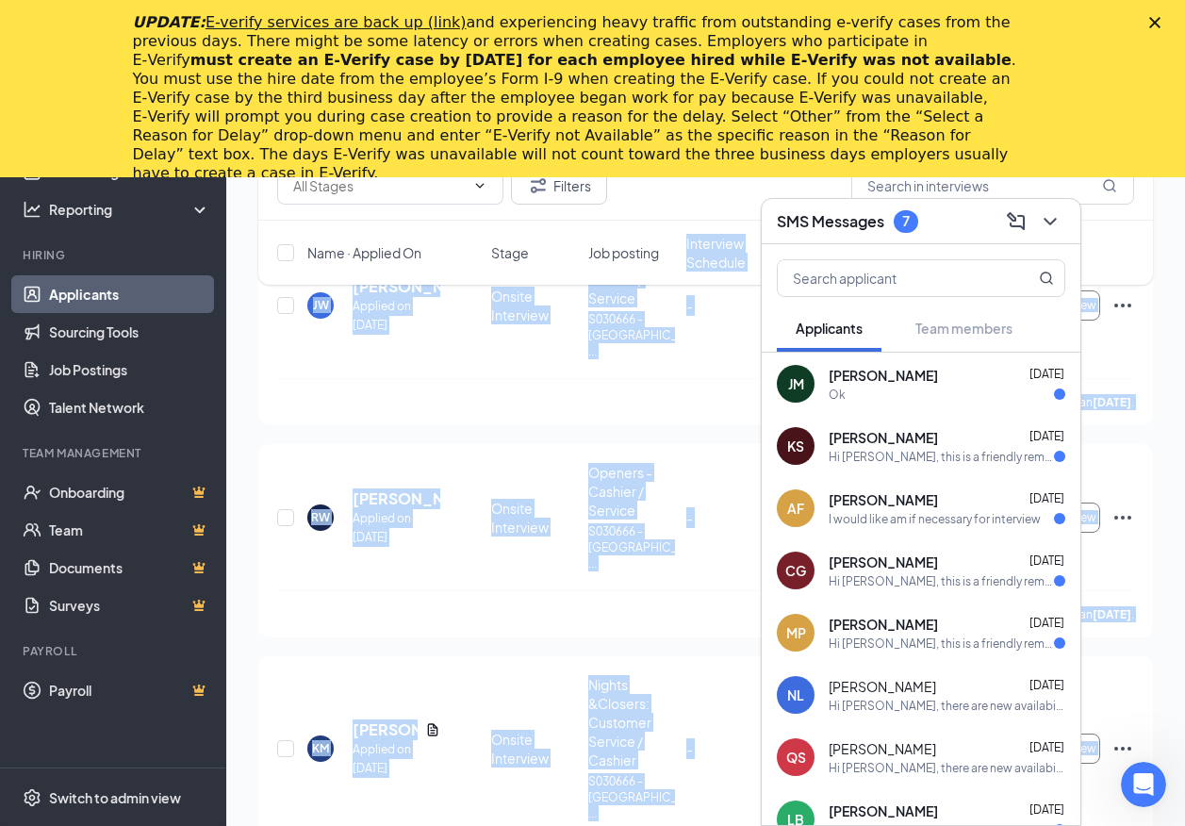
scroll to position [5281, 0]
